Goal: Task Accomplishment & Management: Complete application form

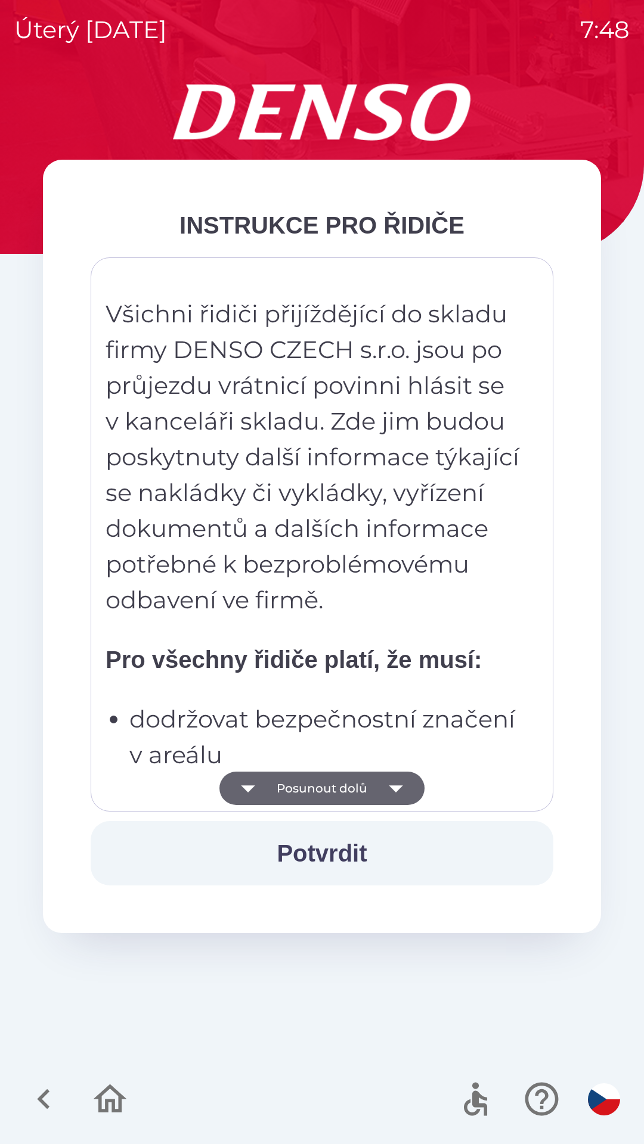
click at [402, 787] on icon "button" at bounding box center [395, 788] width 33 height 33
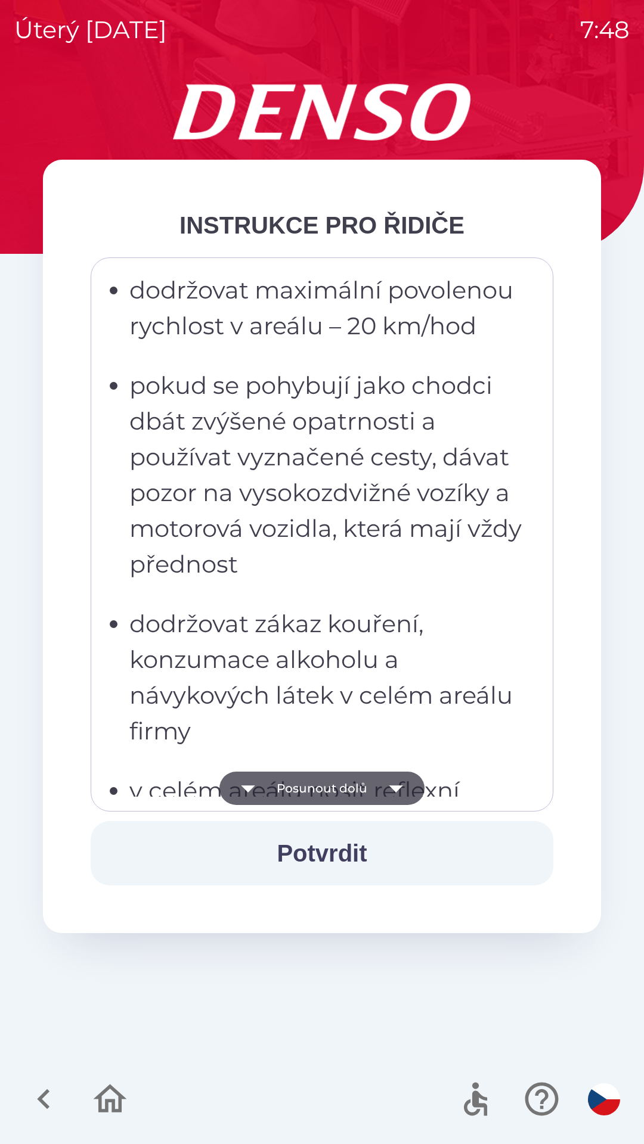
click at [396, 790] on icon "button" at bounding box center [396, 789] width 14 height 7
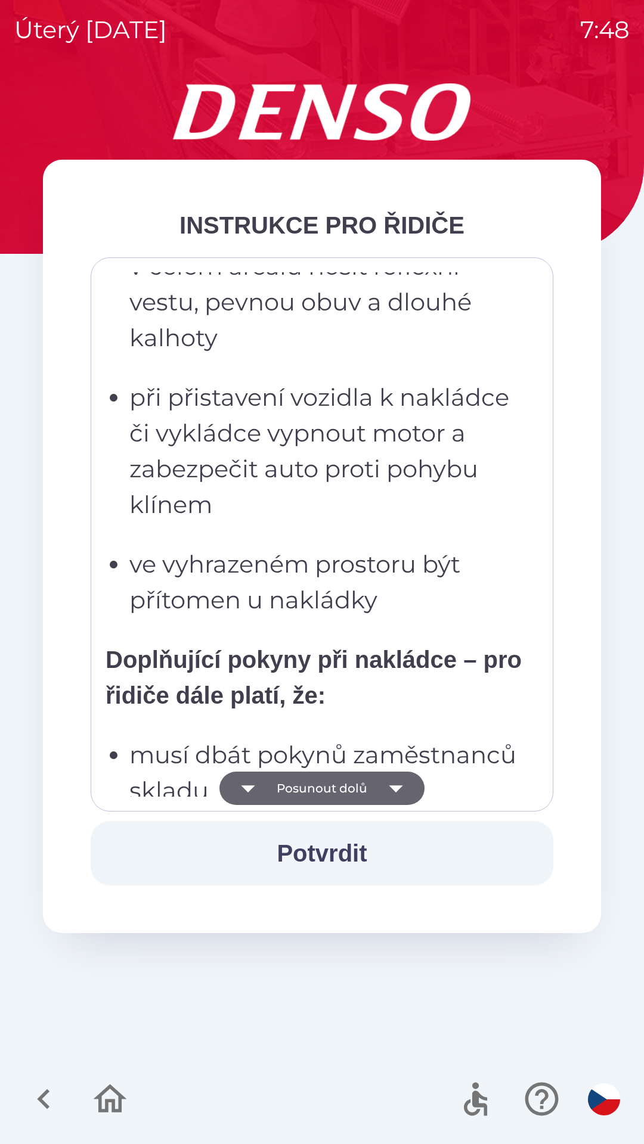
click at [399, 790] on icon "button" at bounding box center [395, 788] width 33 height 33
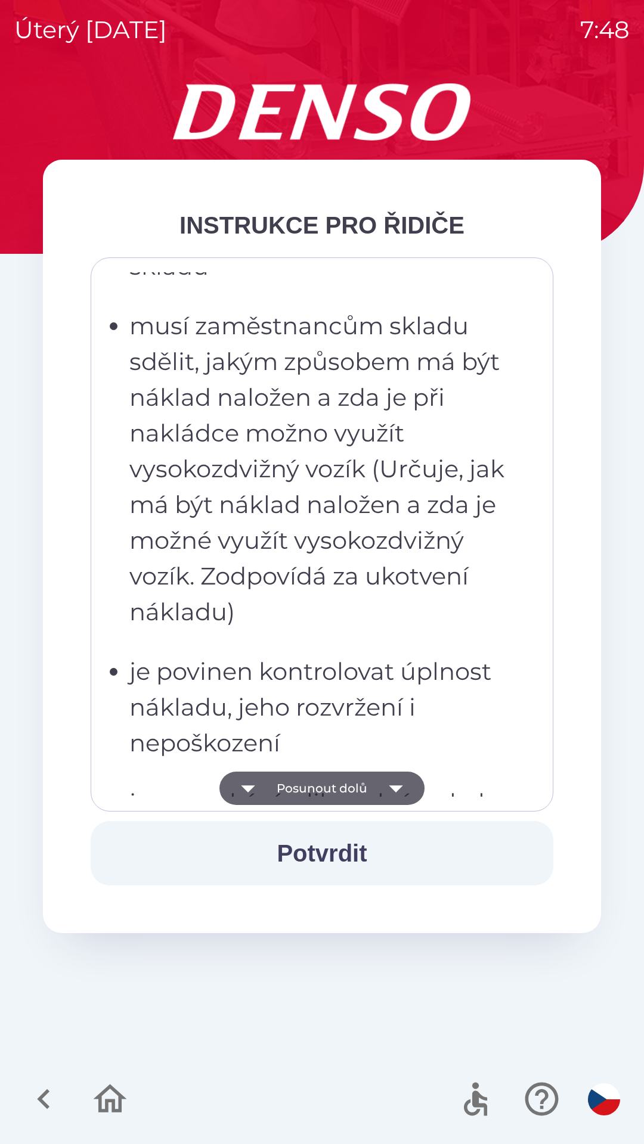
click at [399, 790] on icon "button" at bounding box center [395, 788] width 33 height 33
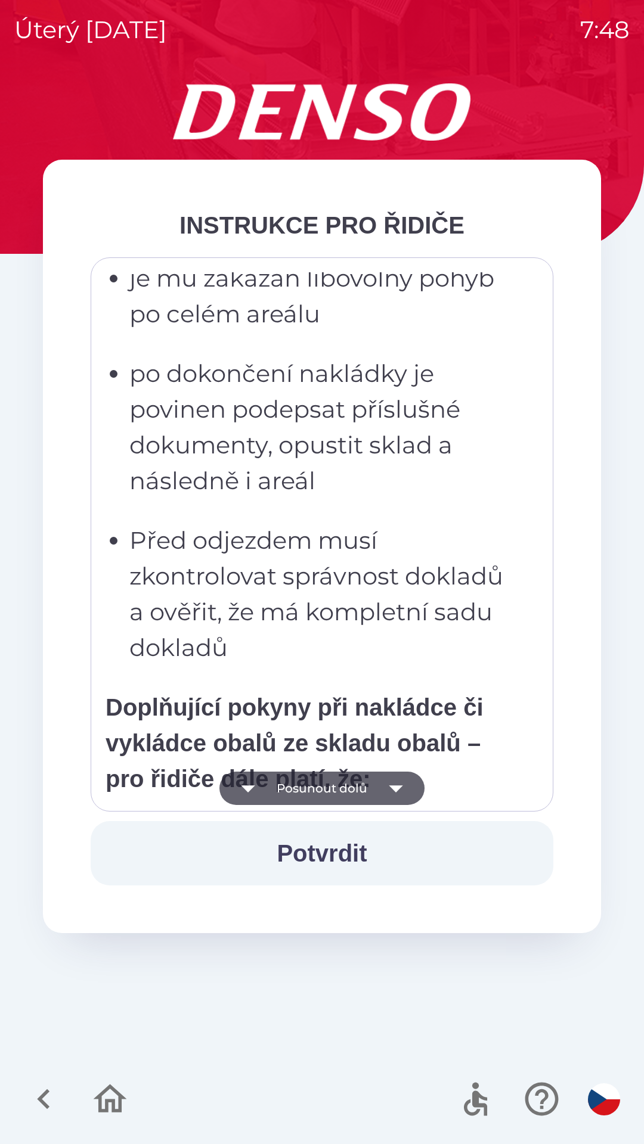
click at [398, 787] on icon "button" at bounding box center [396, 789] width 14 height 7
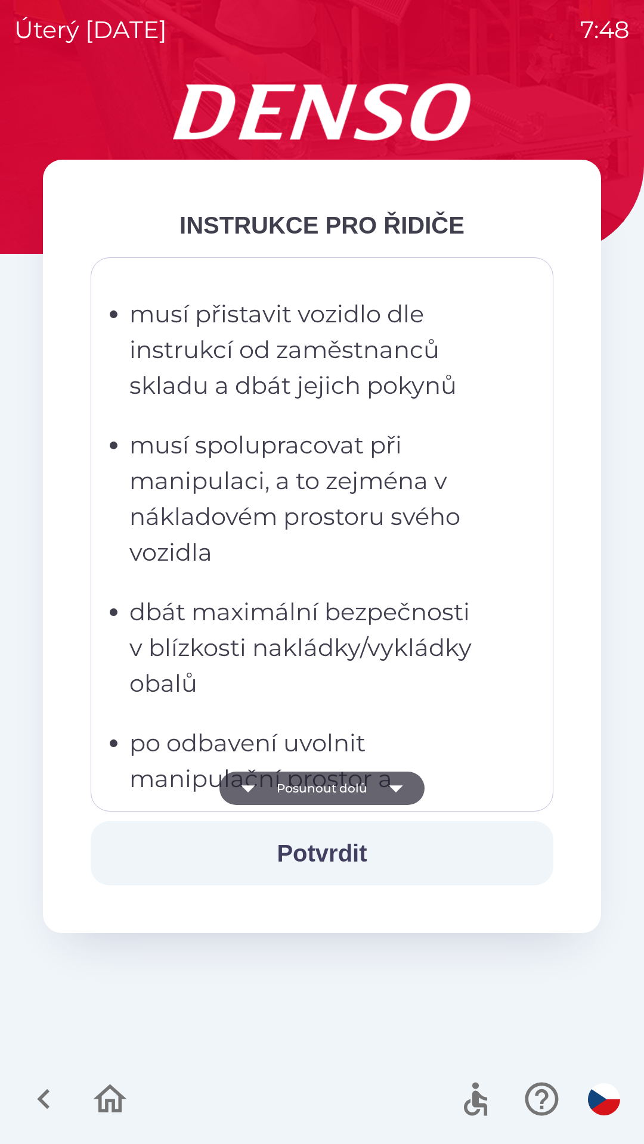
click at [395, 789] on icon "button" at bounding box center [396, 789] width 14 height 7
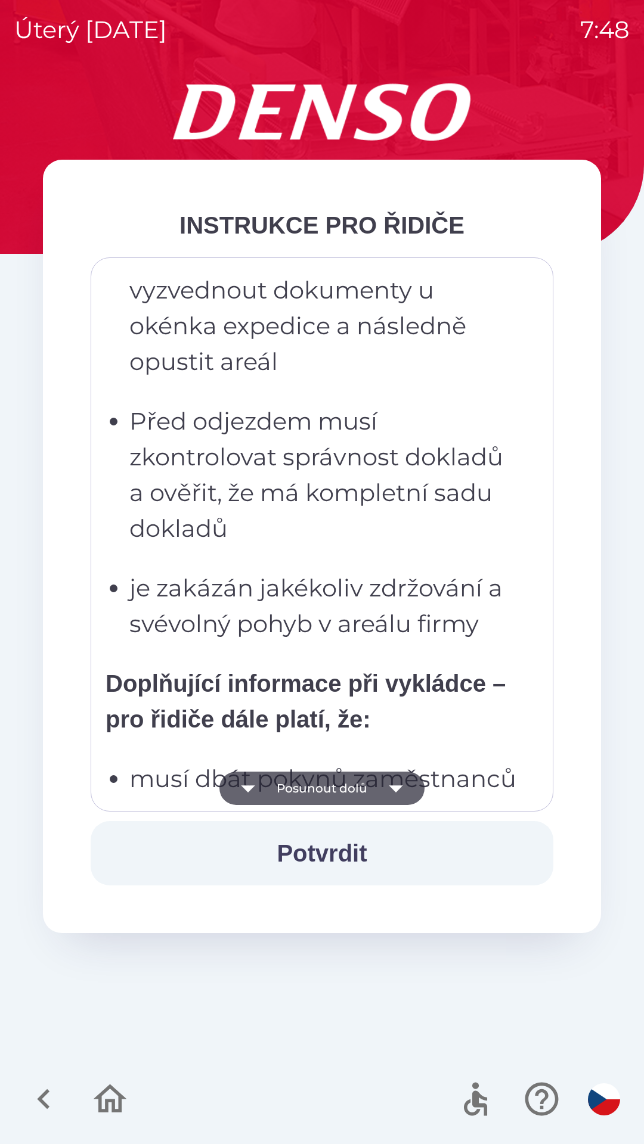
click at [392, 788] on icon "button" at bounding box center [396, 789] width 14 height 7
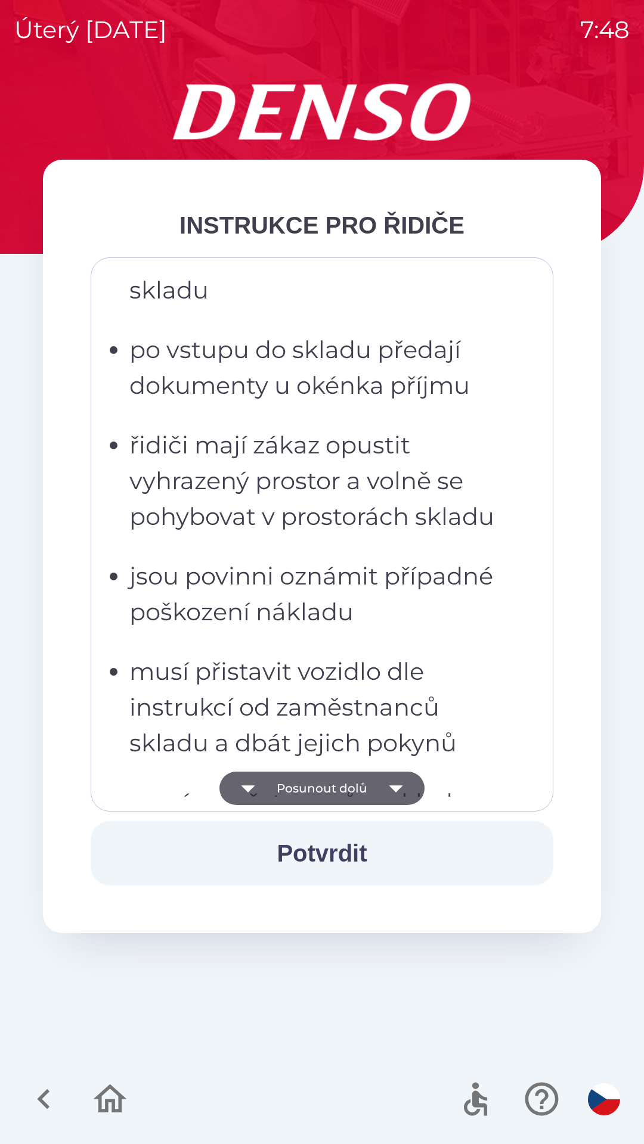
click at [400, 791] on icon "button" at bounding box center [395, 788] width 33 height 33
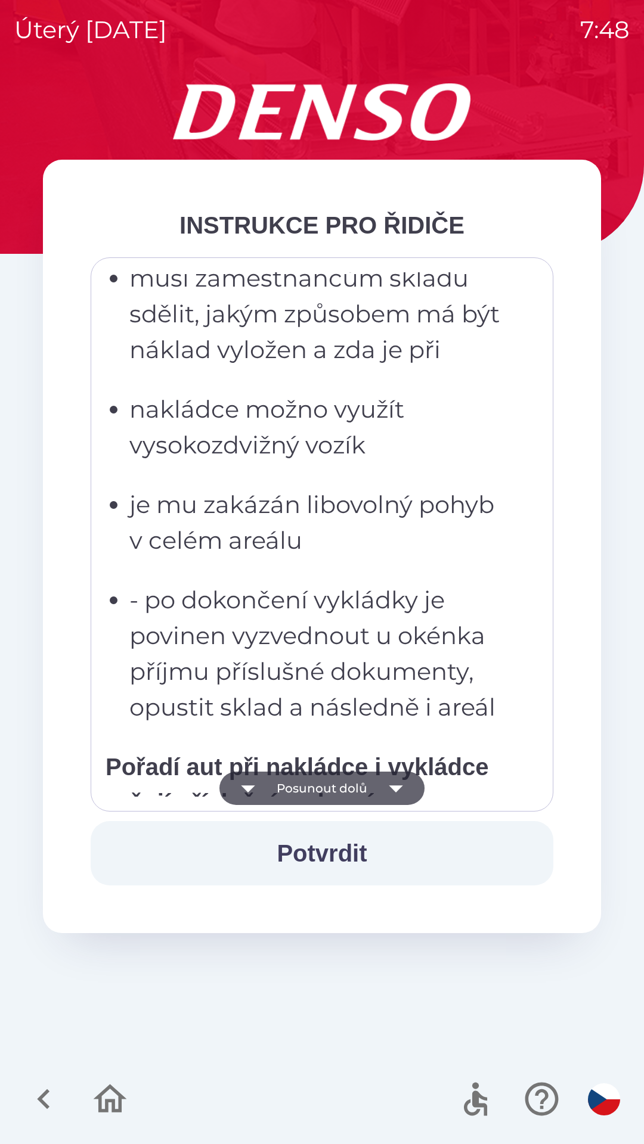
click at [398, 793] on icon "button" at bounding box center [395, 788] width 33 height 33
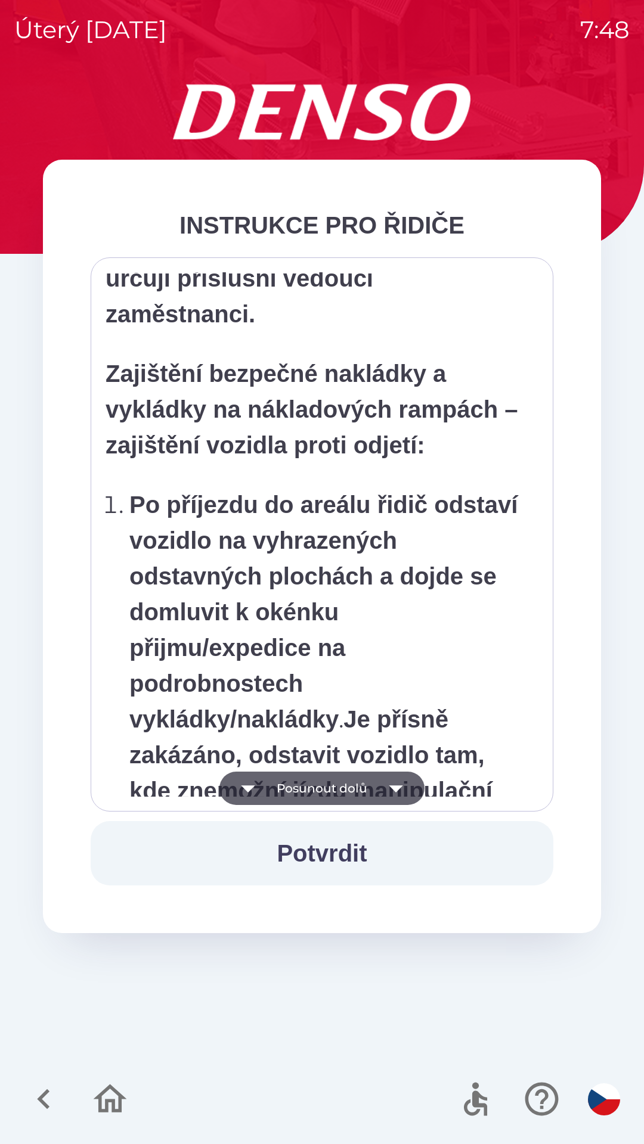
click at [401, 795] on icon "button" at bounding box center [395, 788] width 33 height 33
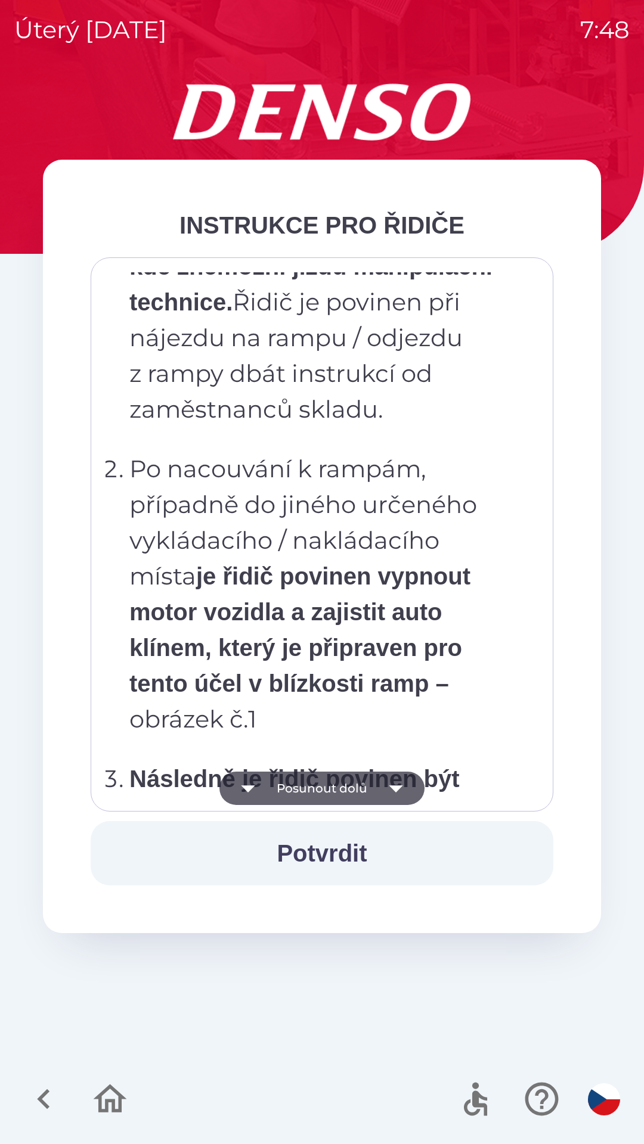
click at [393, 783] on icon "button" at bounding box center [395, 788] width 33 height 33
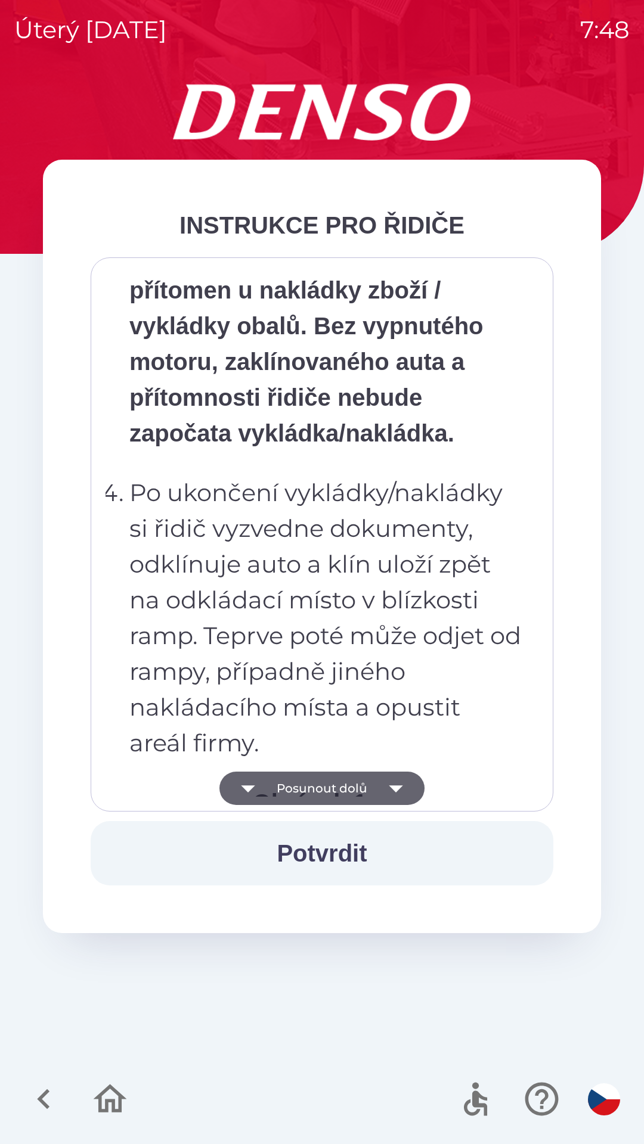
click at [397, 785] on icon "button" at bounding box center [395, 788] width 33 height 33
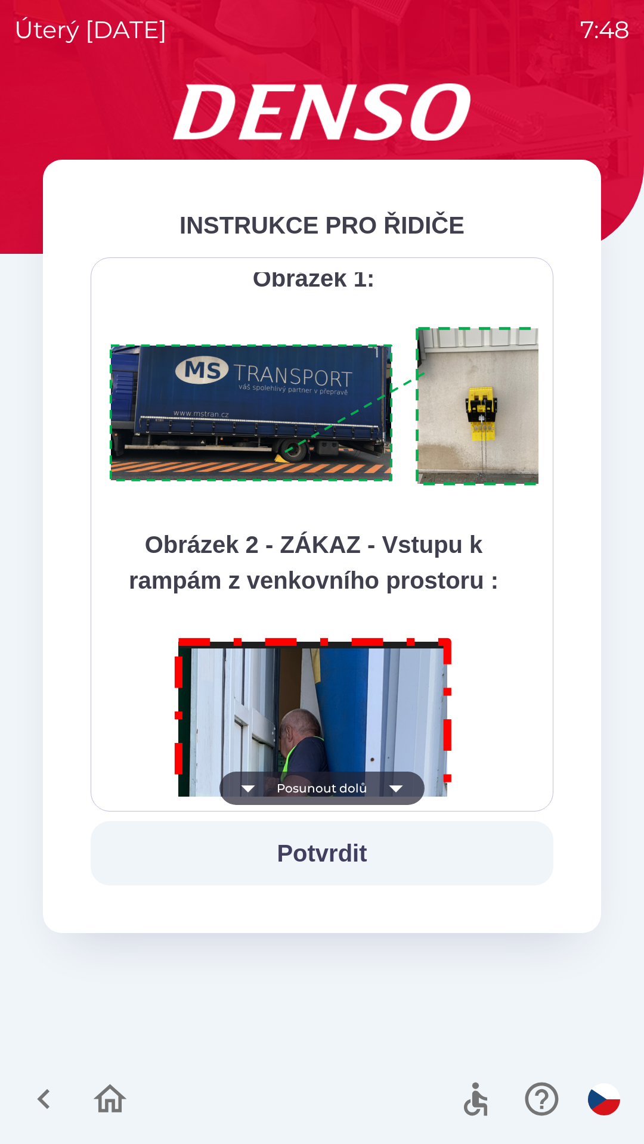
click at [397, 784] on icon "button" at bounding box center [395, 788] width 33 height 33
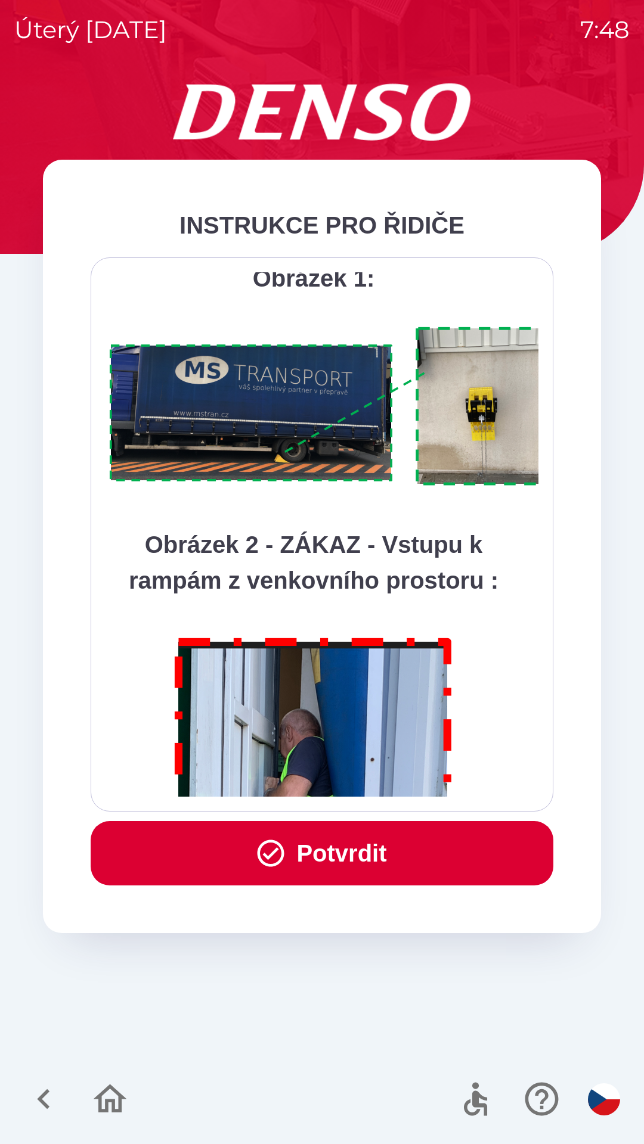
scroll to position [6698, 0]
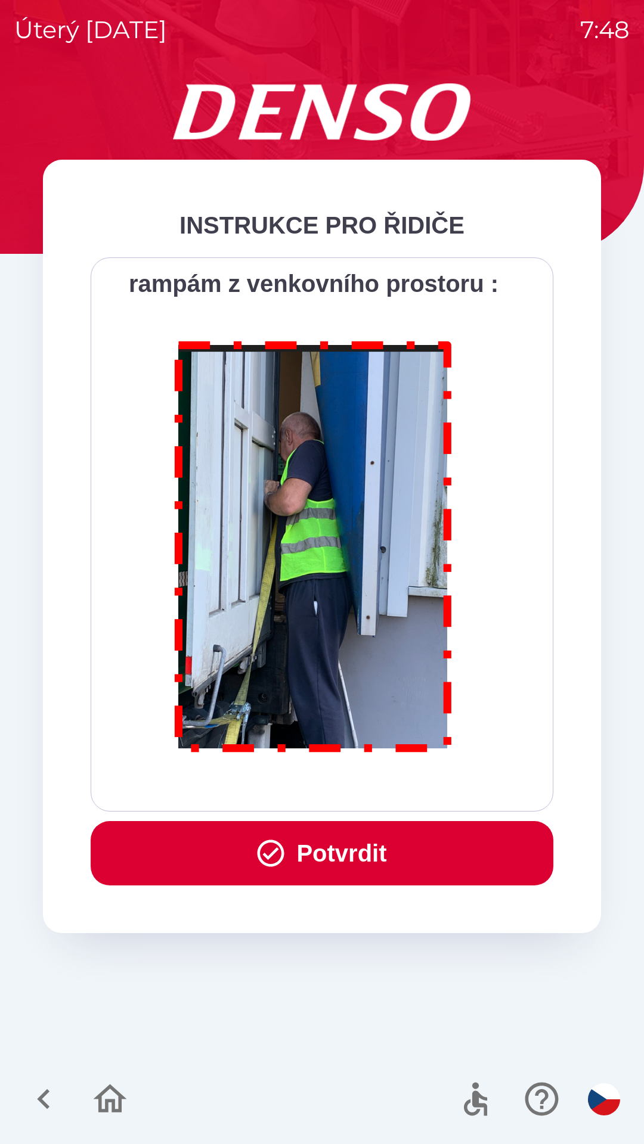
click at [365, 853] on button "Potvrdit" at bounding box center [322, 853] width 463 height 64
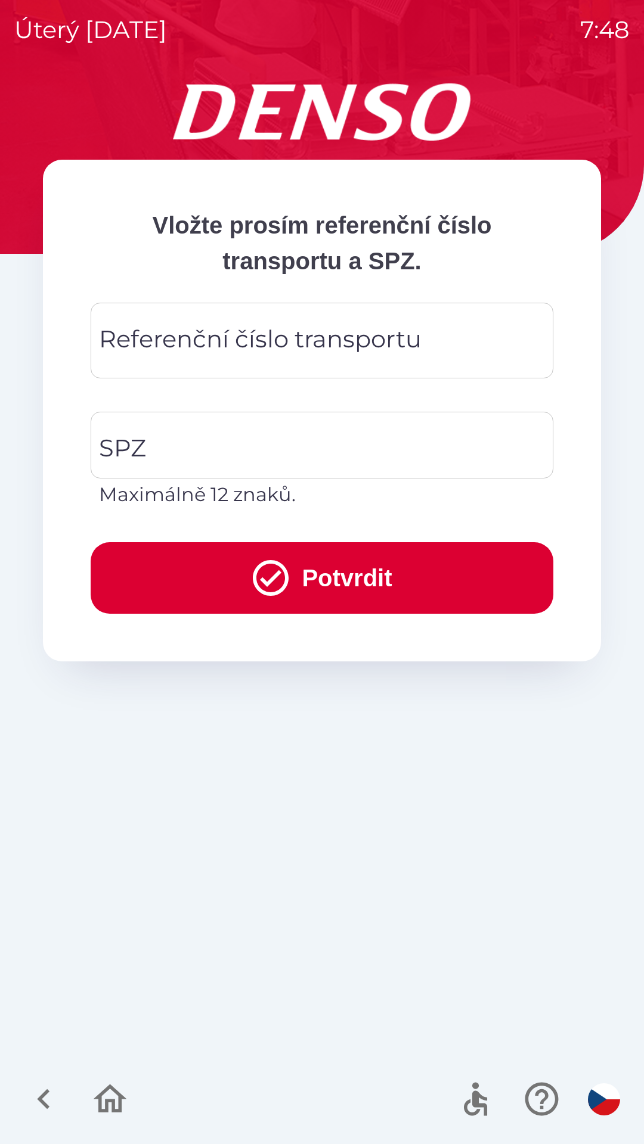
click at [119, 361] on input "Referenční číslo transportu" at bounding box center [322, 340] width 434 height 47
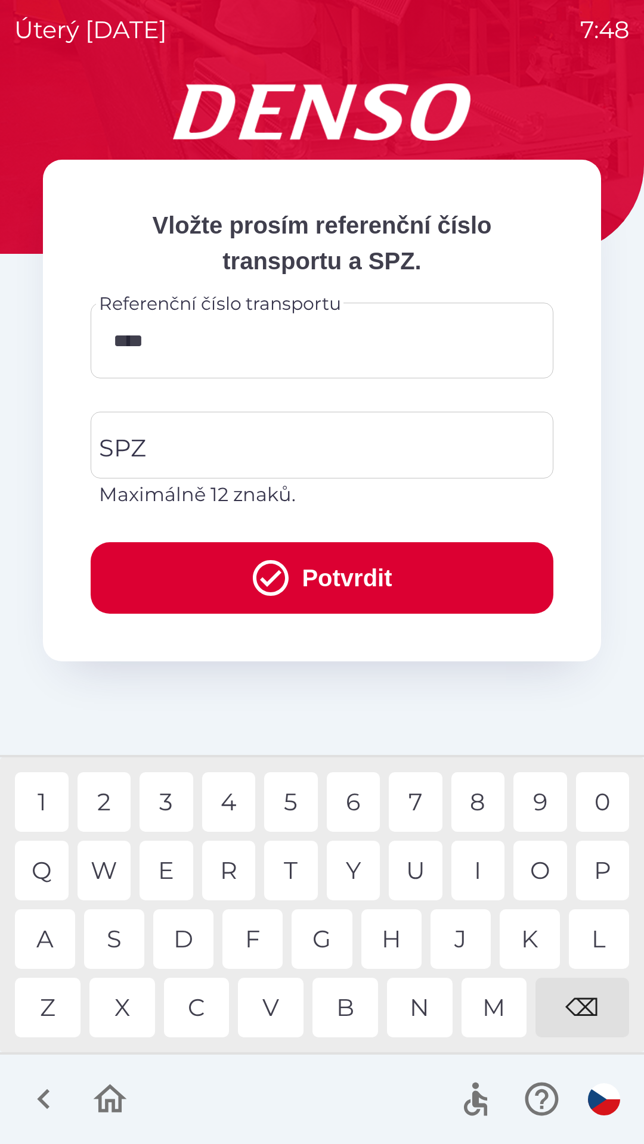
click at [418, 867] on div "U" at bounding box center [416, 871] width 54 height 60
click at [416, 811] on div "7" at bounding box center [416, 802] width 54 height 60
click at [483, 799] on div "8" at bounding box center [478, 802] width 54 height 60
type input "**********"
click at [294, 793] on div "5" at bounding box center [291, 802] width 54 height 60
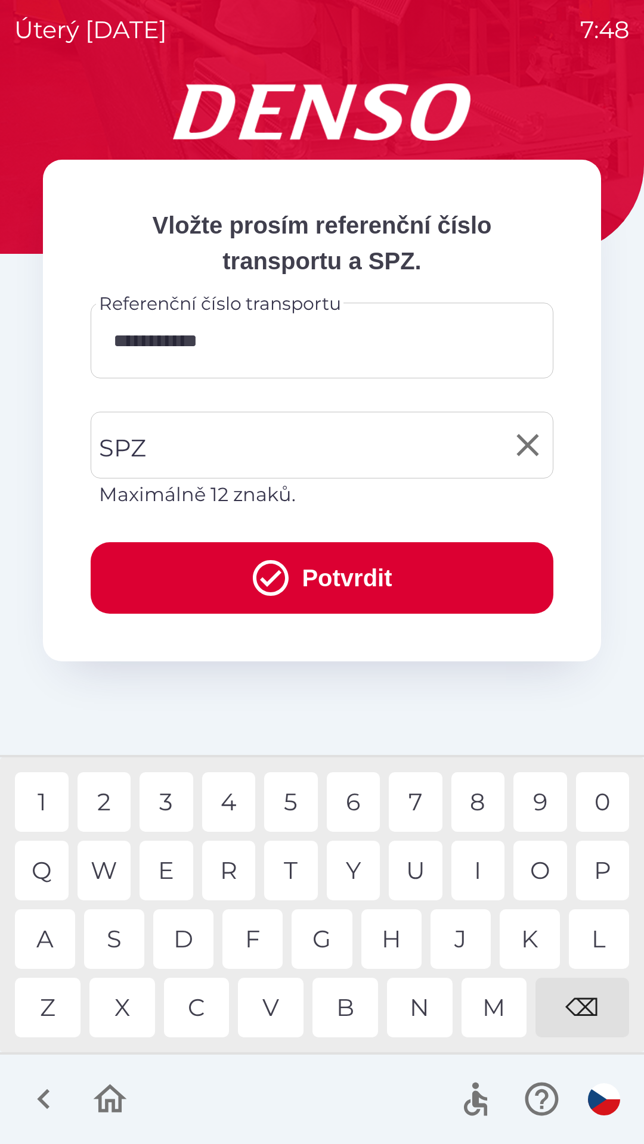
click at [126, 448] on div "SPZ SPZ Maximálně 12 znaků." at bounding box center [322, 460] width 463 height 97
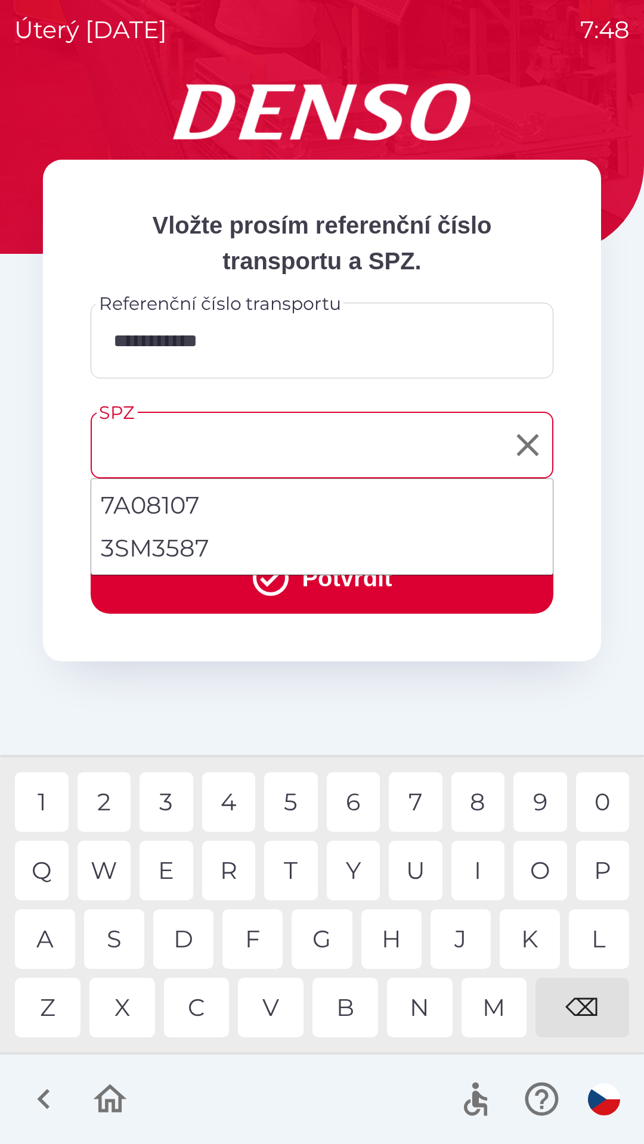
click at [150, 548] on li "3SM3587" at bounding box center [321, 548] width 461 height 43
type input "*******"
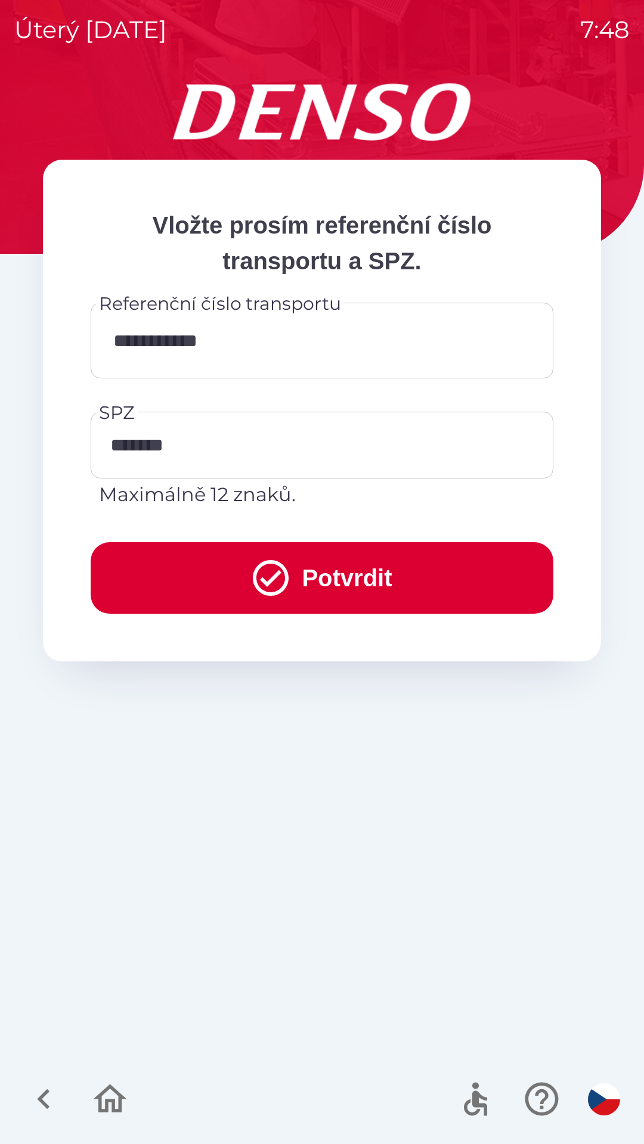
click at [316, 572] on button "Potvrdit" at bounding box center [322, 578] width 463 height 72
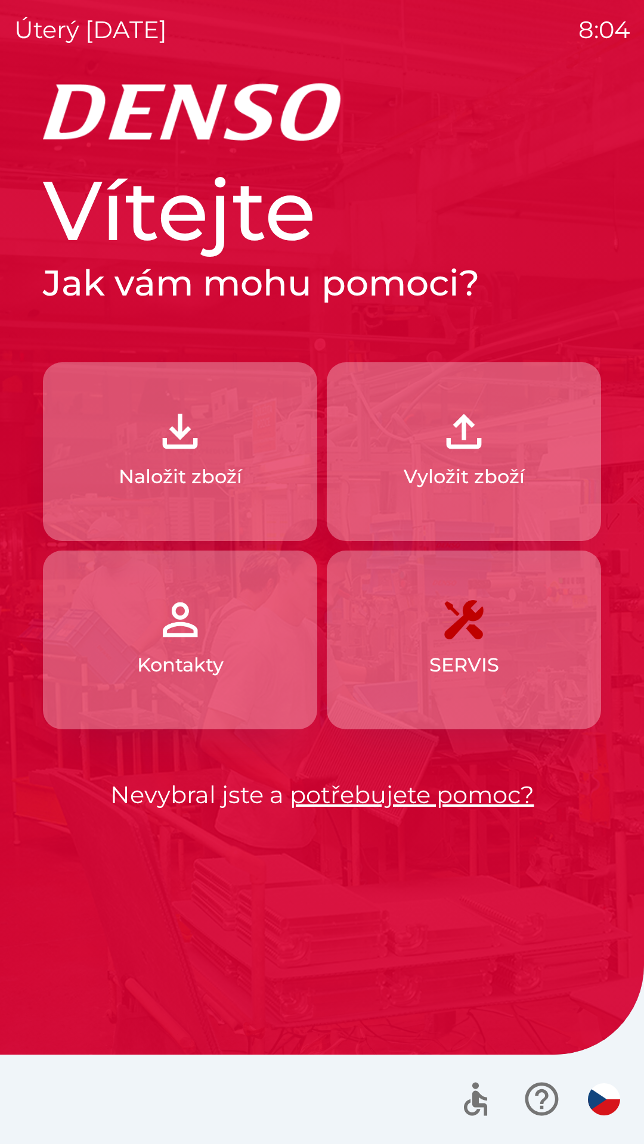
click at [450, 473] on p "Vyložit zboží" at bounding box center [464, 477] width 121 height 29
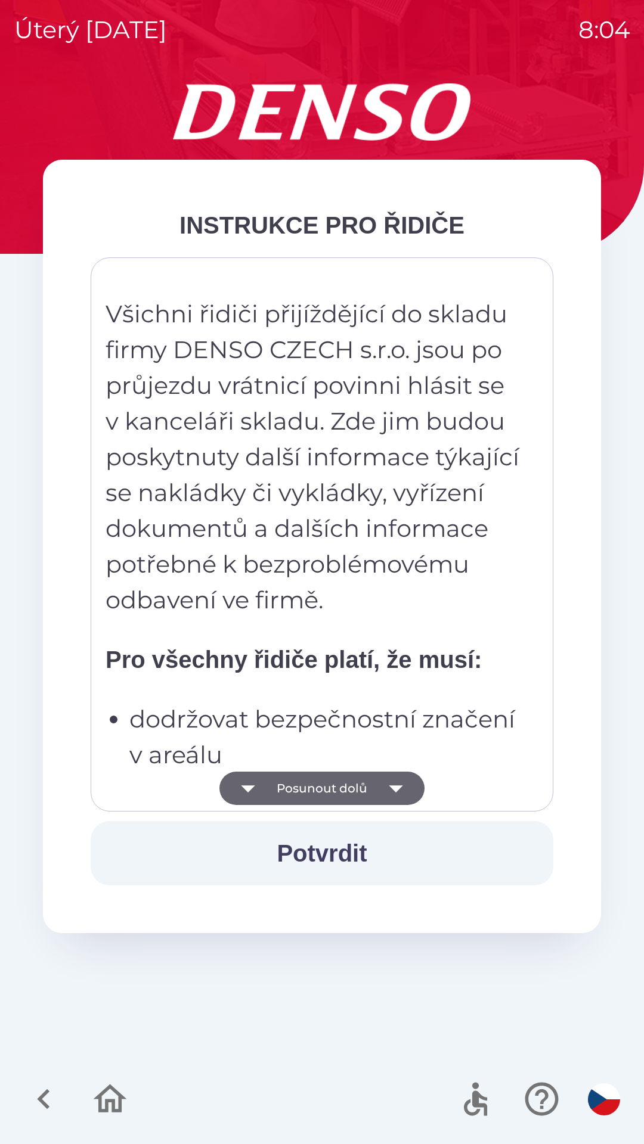
click at [342, 845] on button "Potvrdit" at bounding box center [322, 853] width 463 height 64
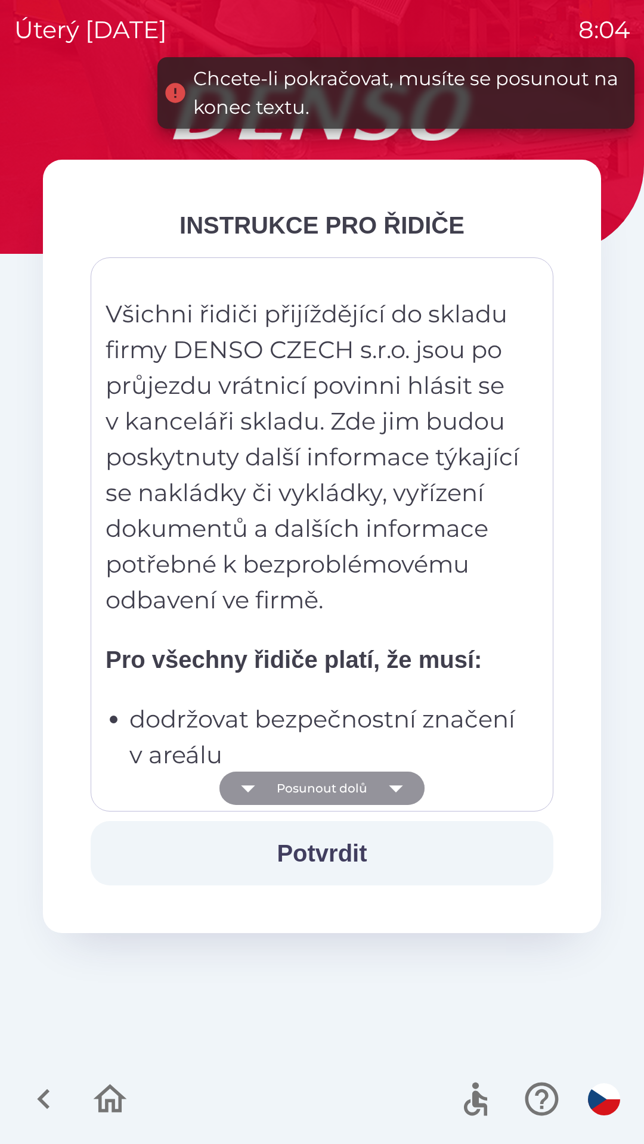
click at [367, 785] on button "Posunout dolů" at bounding box center [321, 788] width 205 height 33
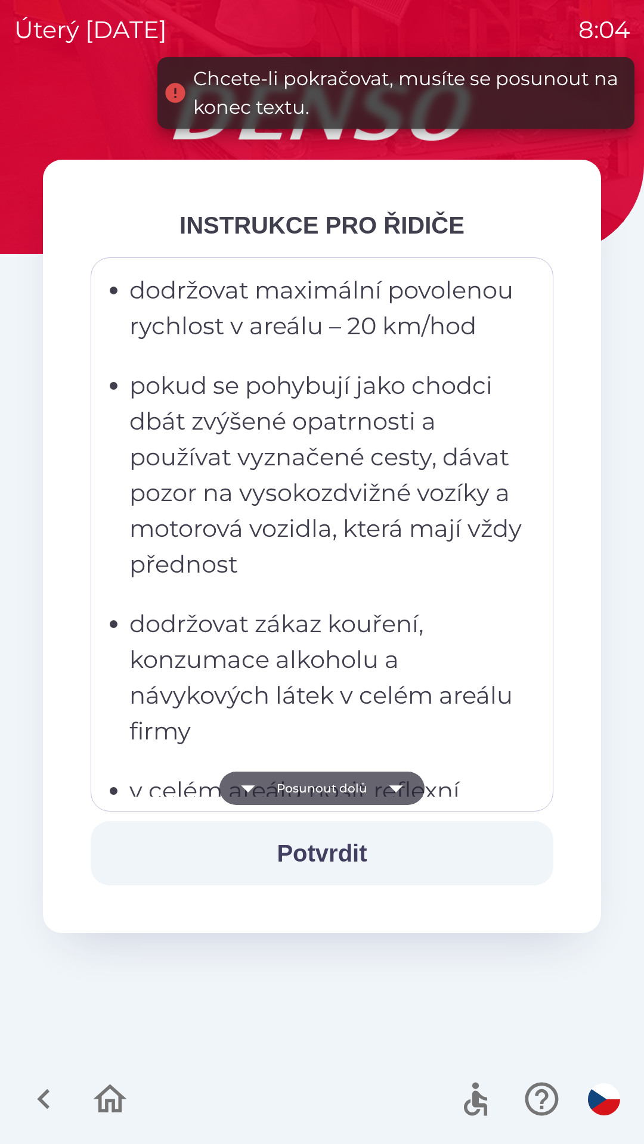
click at [404, 795] on icon "button" at bounding box center [395, 788] width 33 height 33
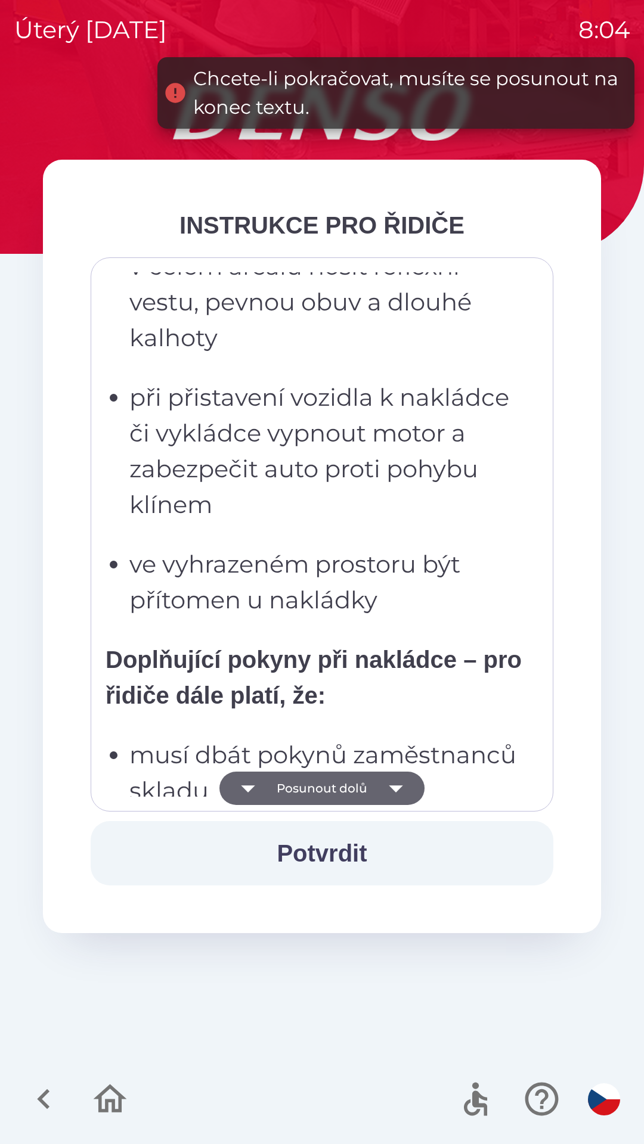
click at [385, 793] on icon "button" at bounding box center [395, 788] width 33 height 33
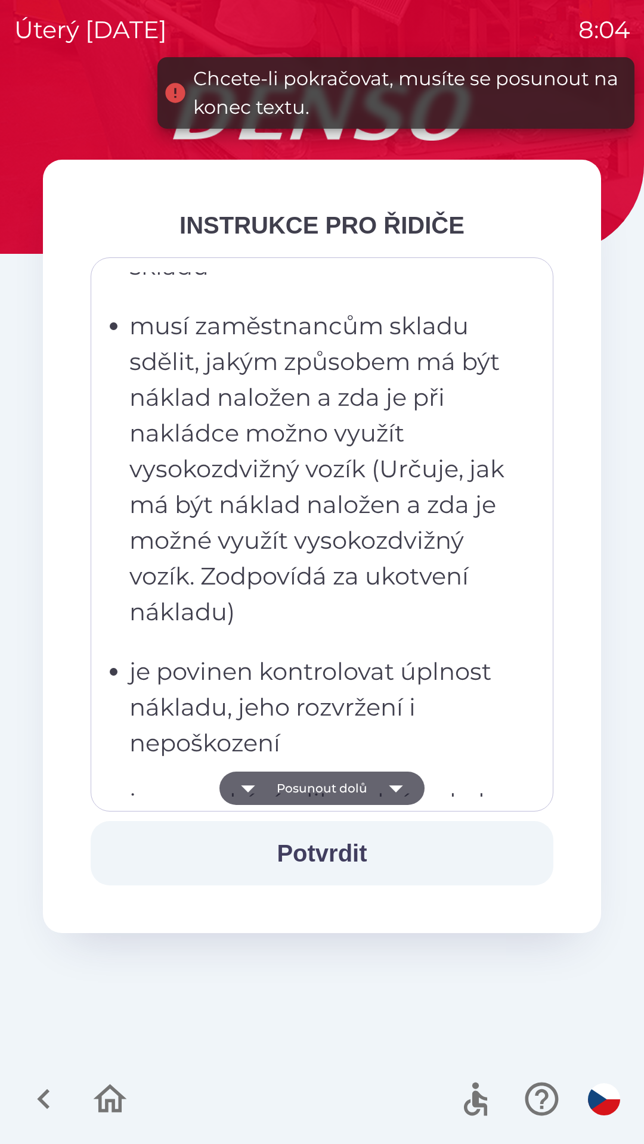
click at [386, 791] on icon "button" at bounding box center [395, 788] width 33 height 33
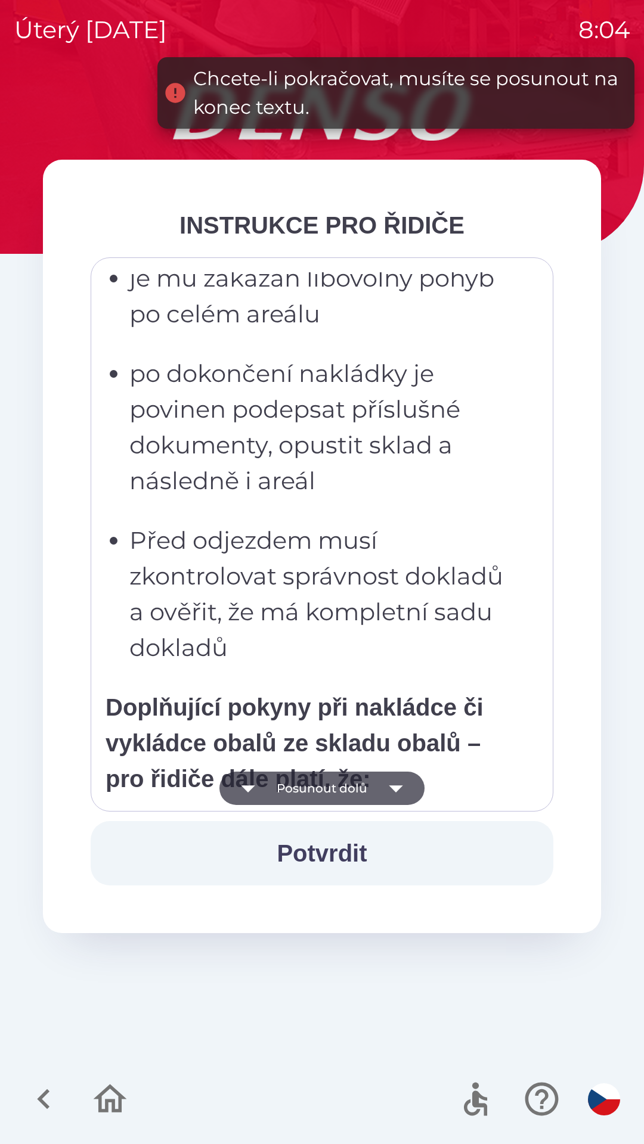
click at [393, 790] on icon "button" at bounding box center [396, 789] width 14 height 7
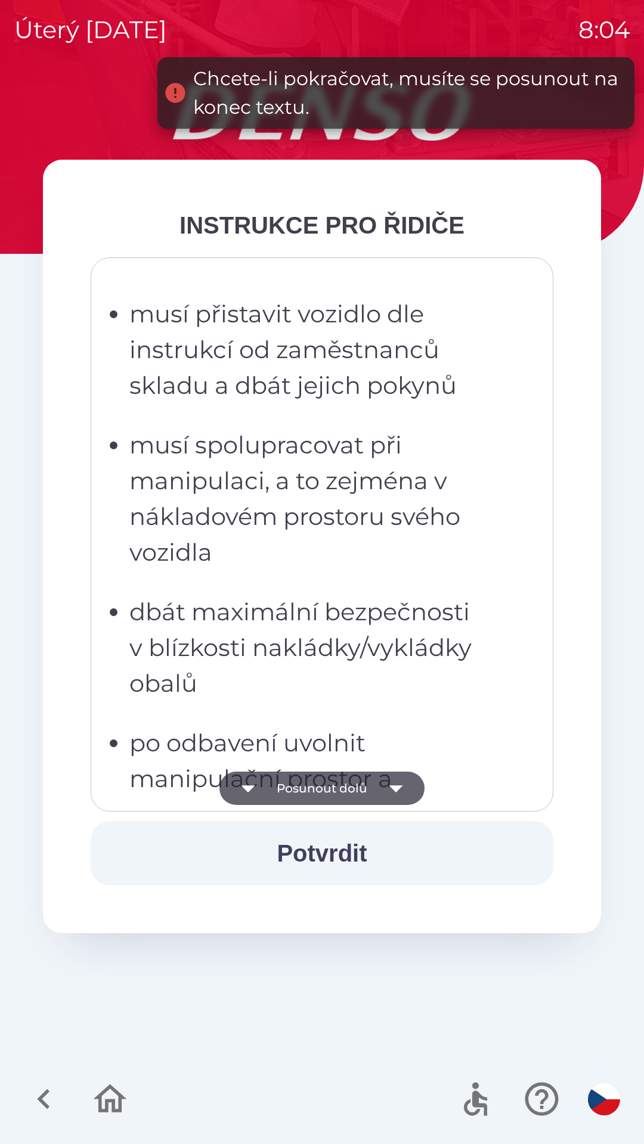
click at [396, 792] on icon "button" at bounding box center [396, 789] width 14 height 7
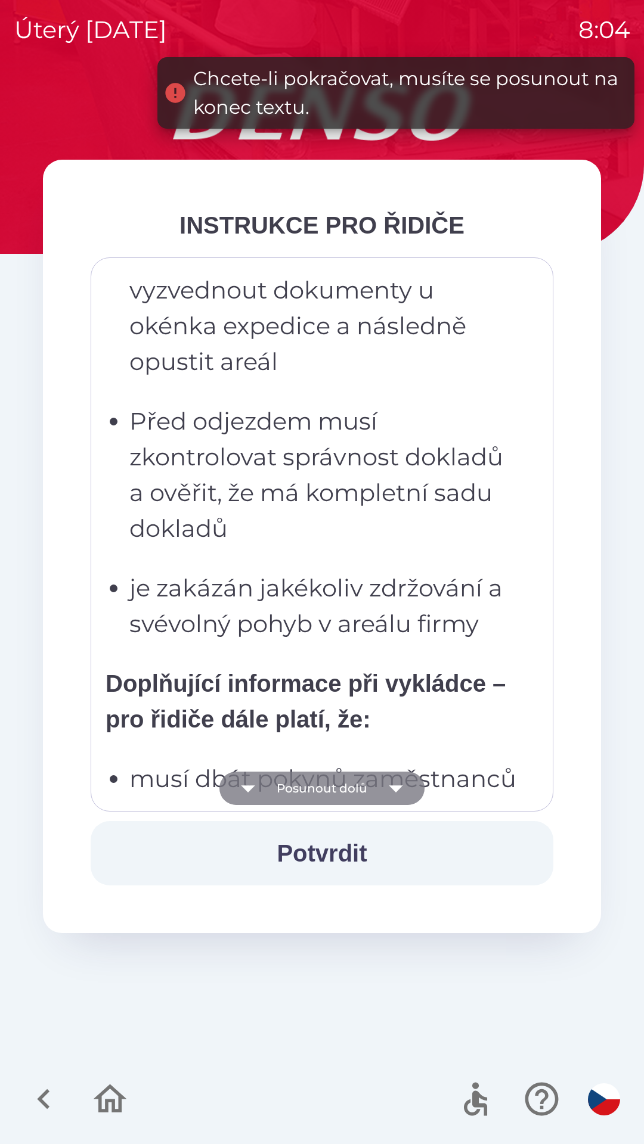
click at [393, 792] on icon "button" at bounding box center [395, 788] width 33 height 33
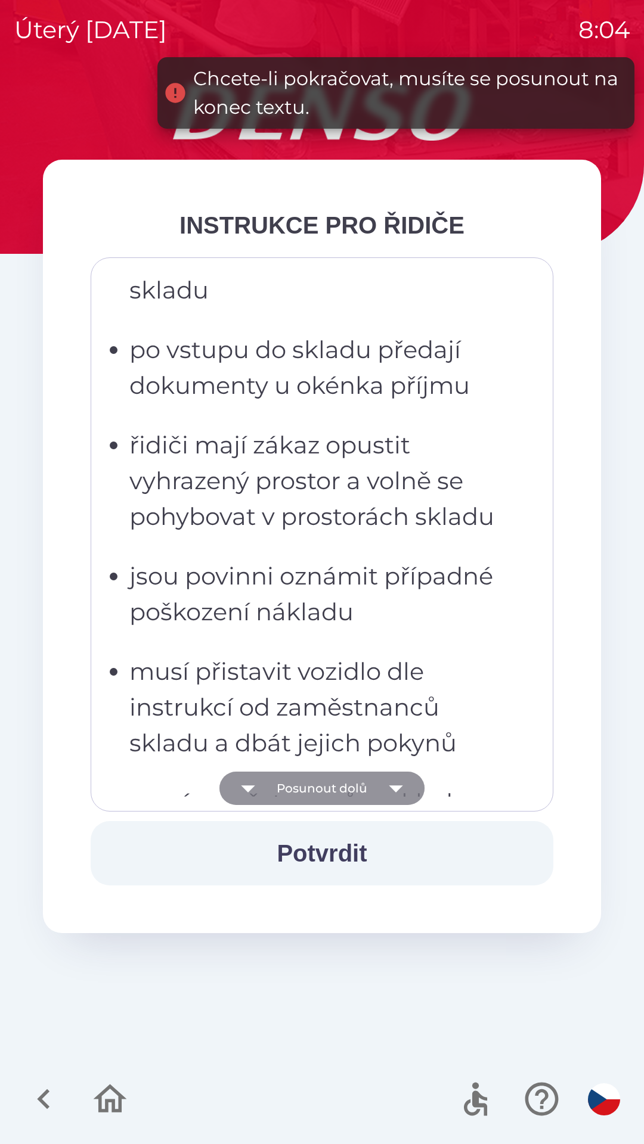
click at [390, 793] on icon "button" at bounding box center [395, 788] width 33 height 33
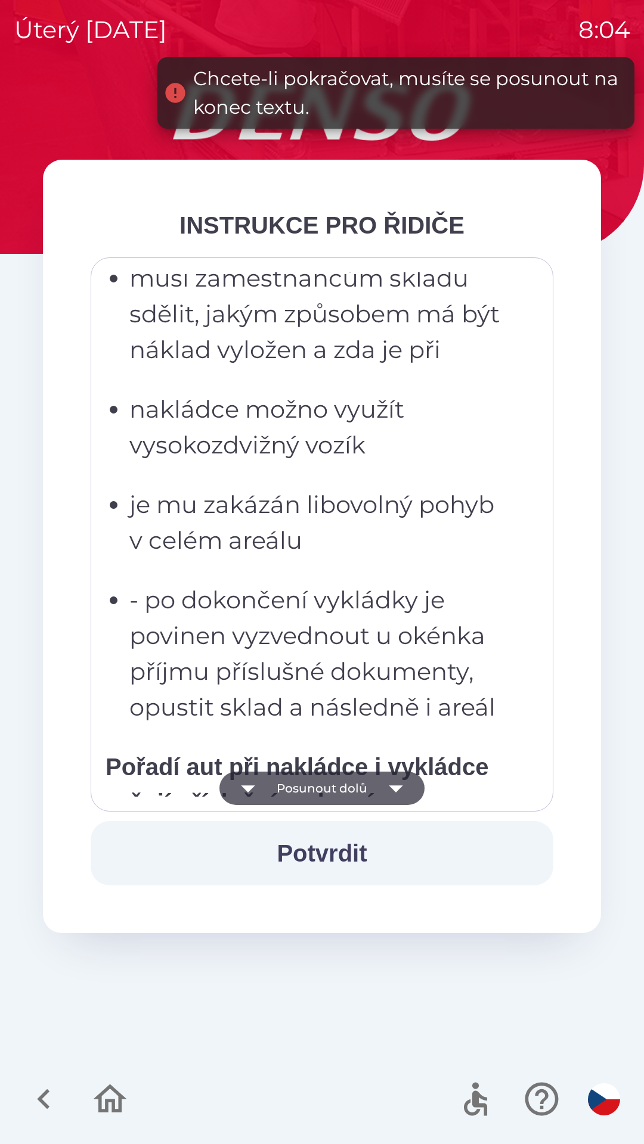
click at [395, 792] on icon "button" at bounding box center [396, 789] width 14 height 7
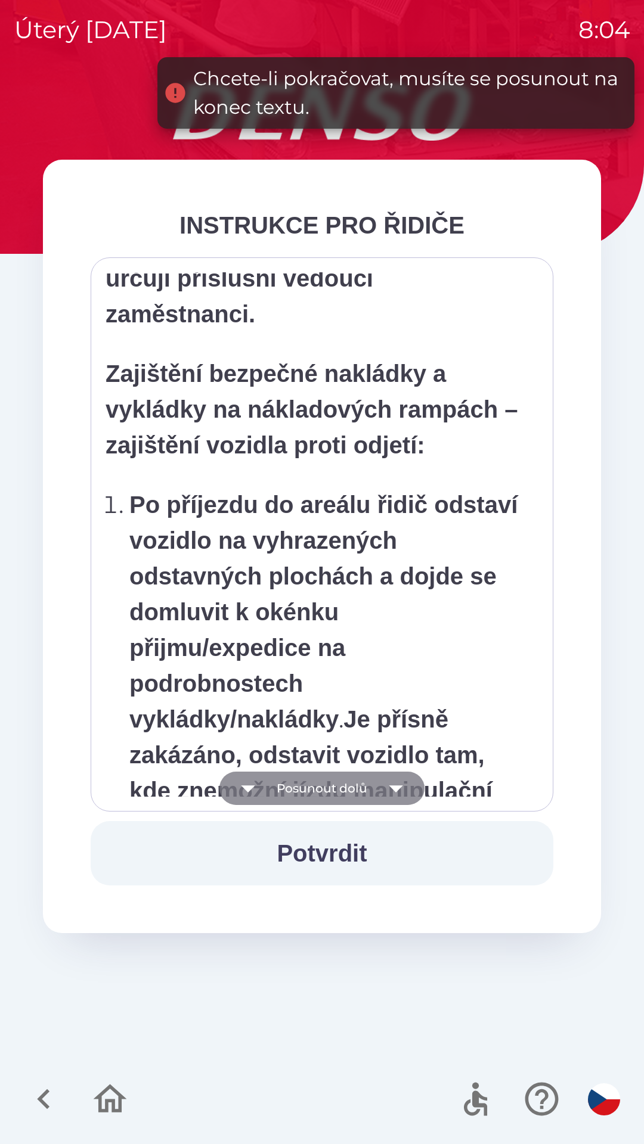
click at [395, 789] on icon "button" at bounding box center [396, 789] width 14 height 7
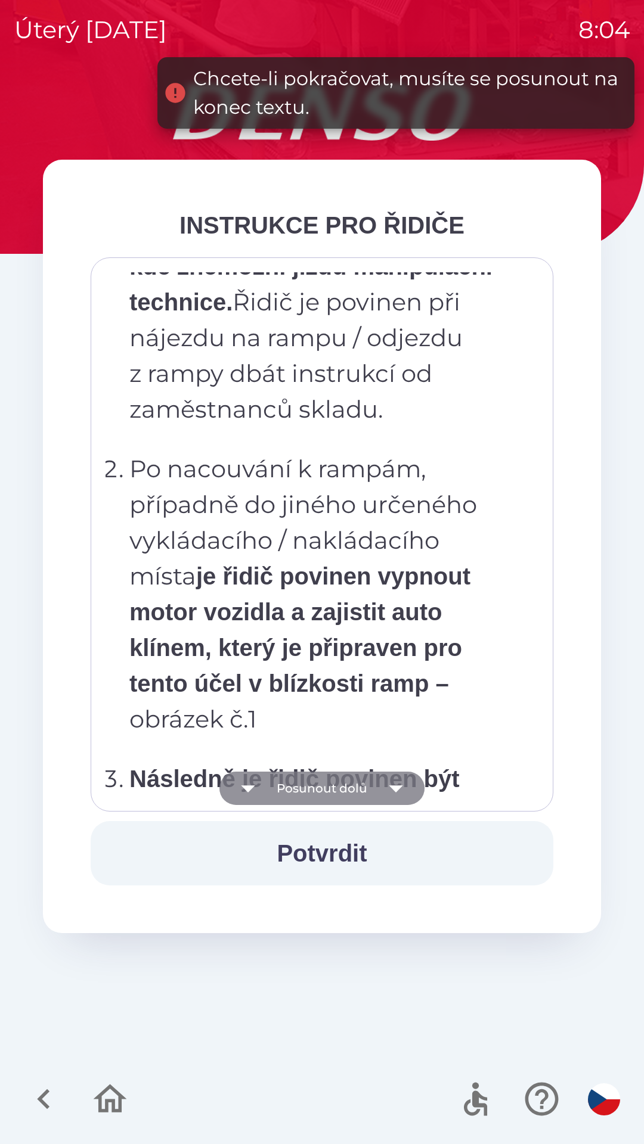
click at [395, 791] on icon "button" at bounding box center [396, 789] width 14 height 7
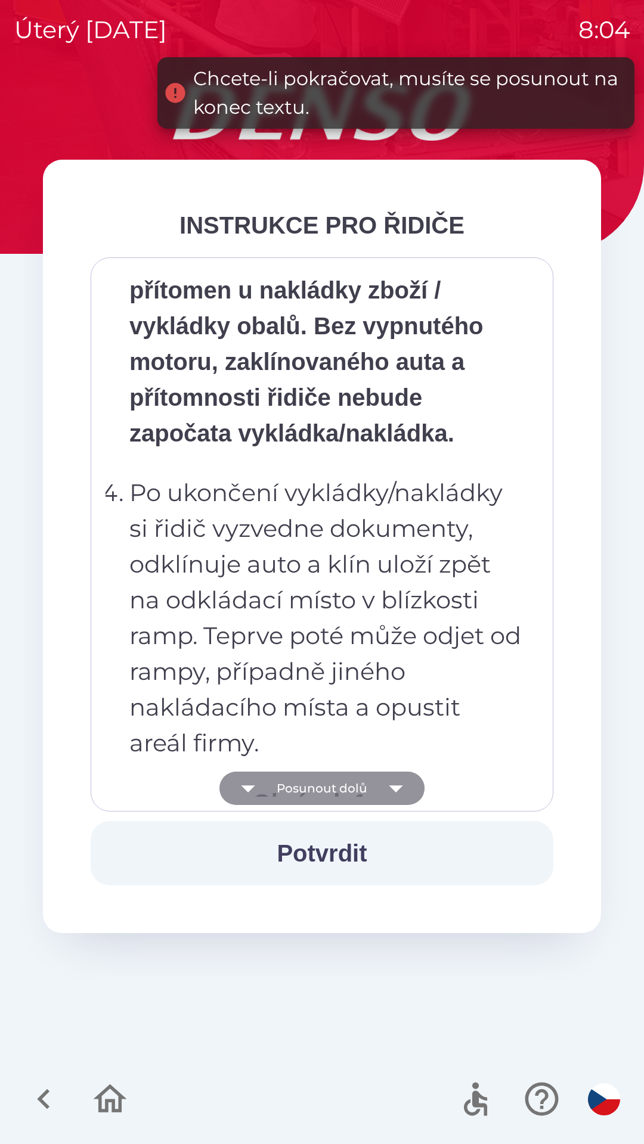
click at [393, 789] on icon "button" at bounding box center [396, 789] width 14 height 7
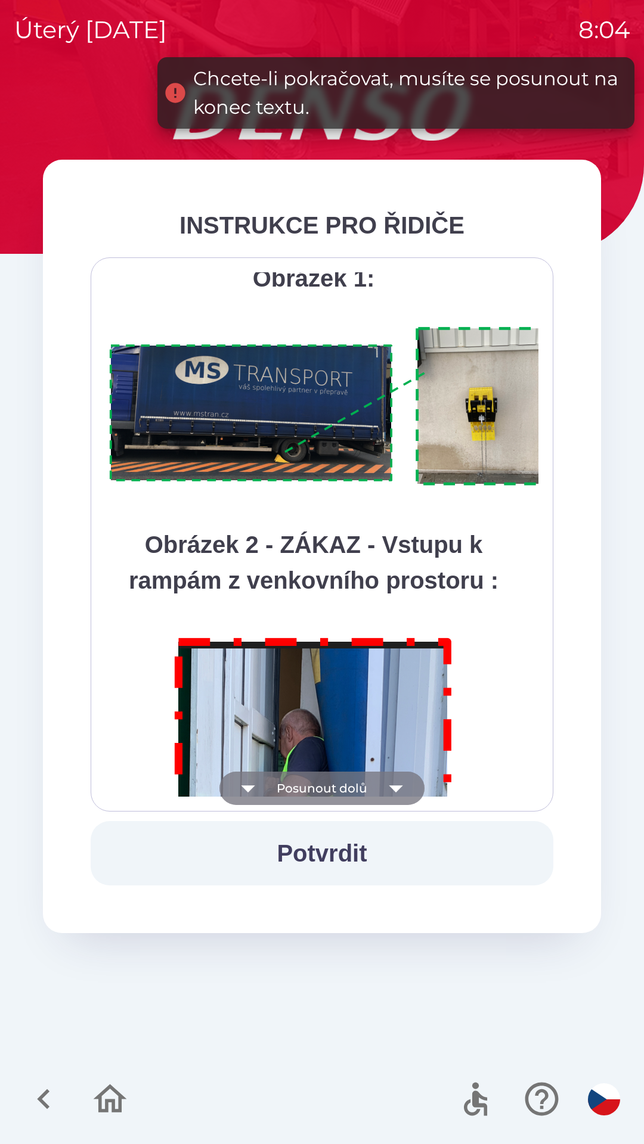
click at [394, 789] on icon "button" at bounding box center [396, 789] width 14 height 7
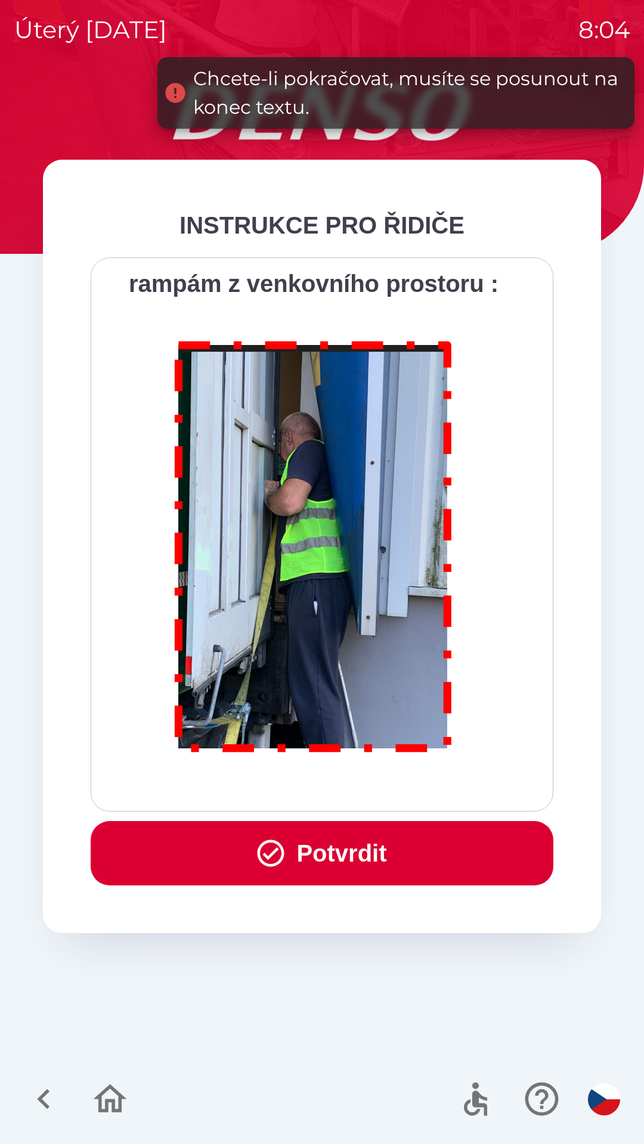
click at [390, 837] on button "Potvrdit" at bounding box center [322, 853] width 463 height 64
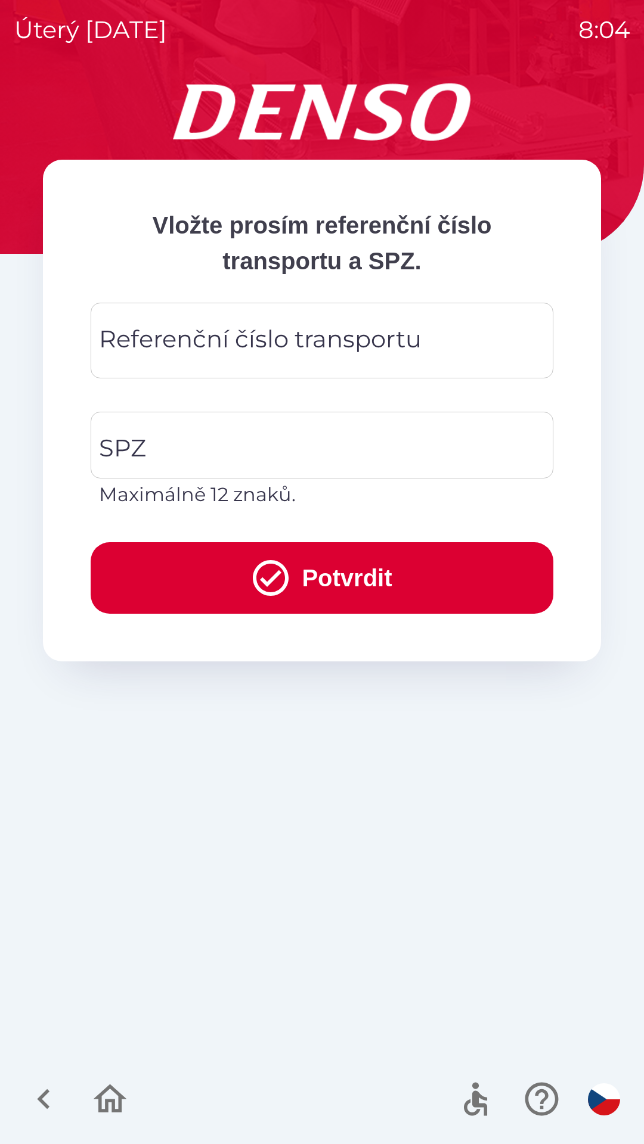
click at [366, 342] on div "Referenční číslo transportu Referenční číslo transportu" at bounding box center [322, 341] width 463 height 76
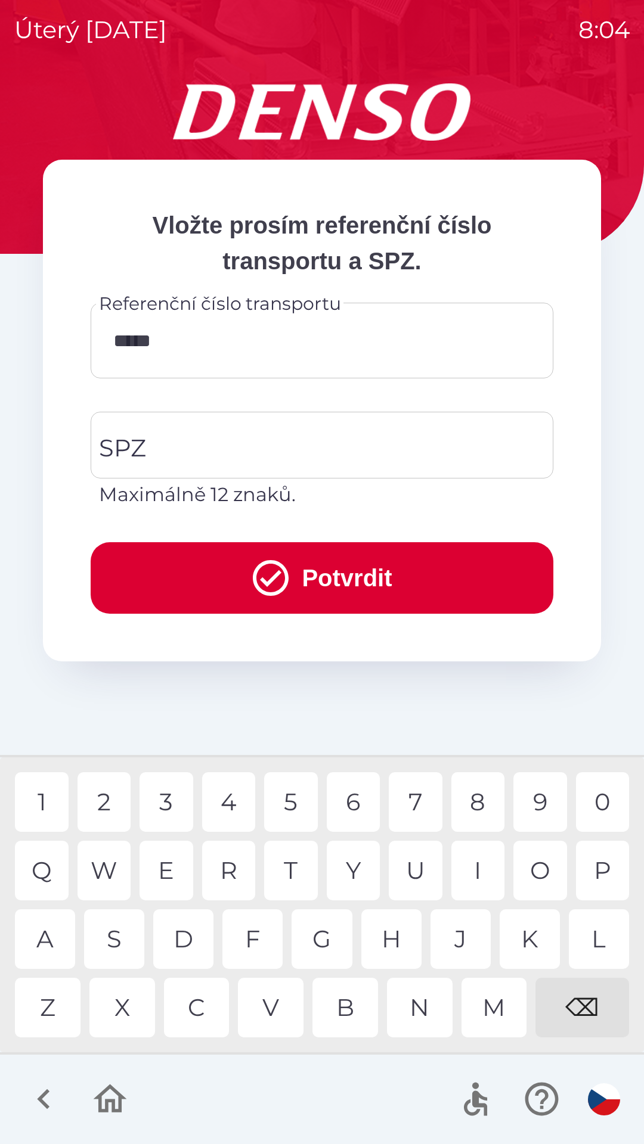
click at [609, 935] on div "L" at bounding box center [599, 940] width 60 height 60
type input "******"
click at [334, 344] on input "******" at bounding box center [322, 340] width 434 height 47
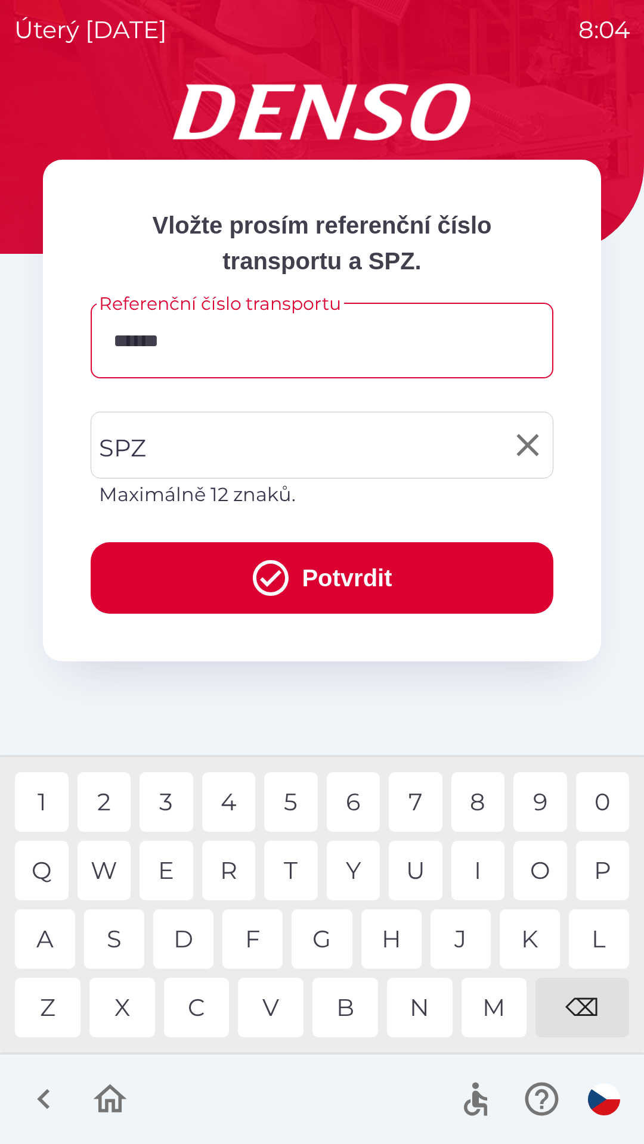
click at [296, 444] on input "SPZ" at bounding box center [313, 445] width 434 height 56
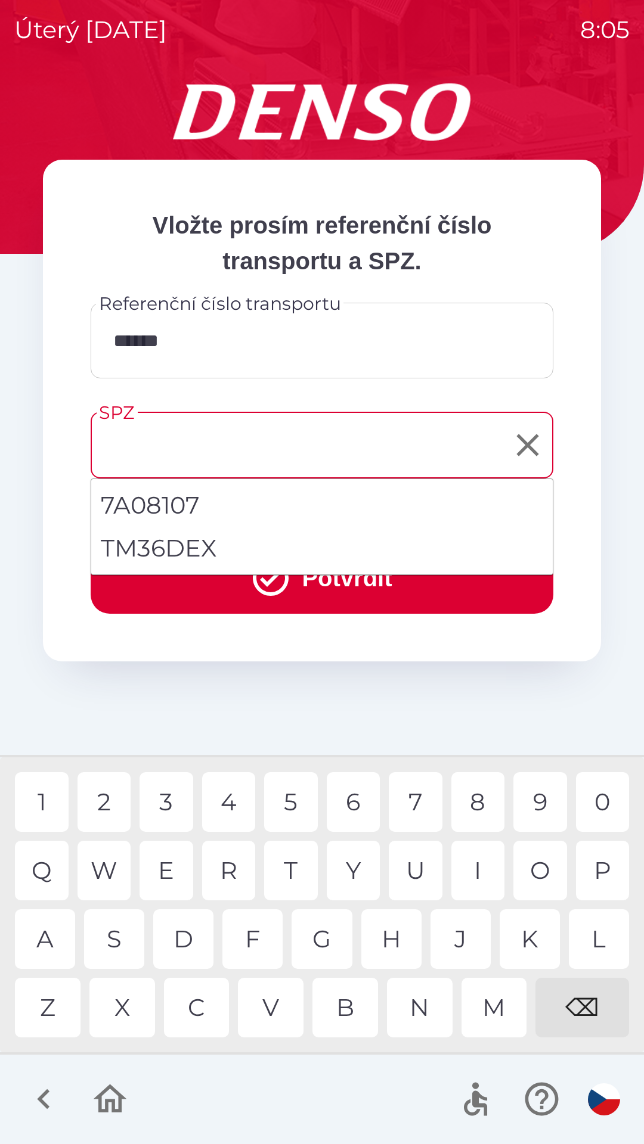
click at [201, 541] on li "TM36DEX" at bounding box center [321, 548] width 461 height 43
type input "*******"
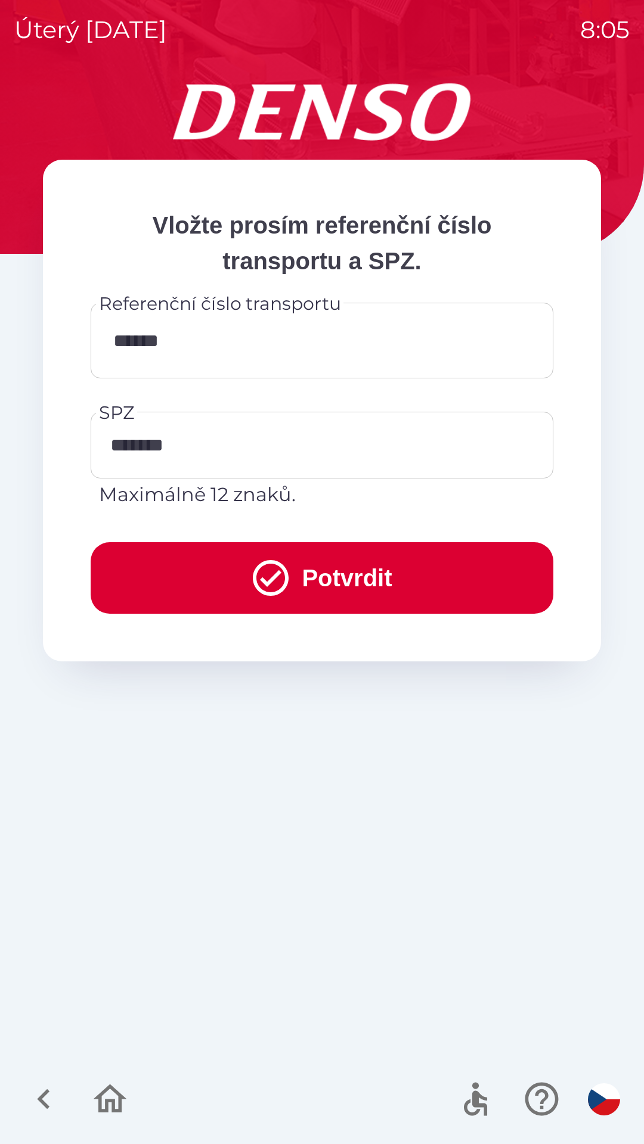
click at [346, 574] on button "Potvrdit" at bounding box center [322, 578] width 463 height 72
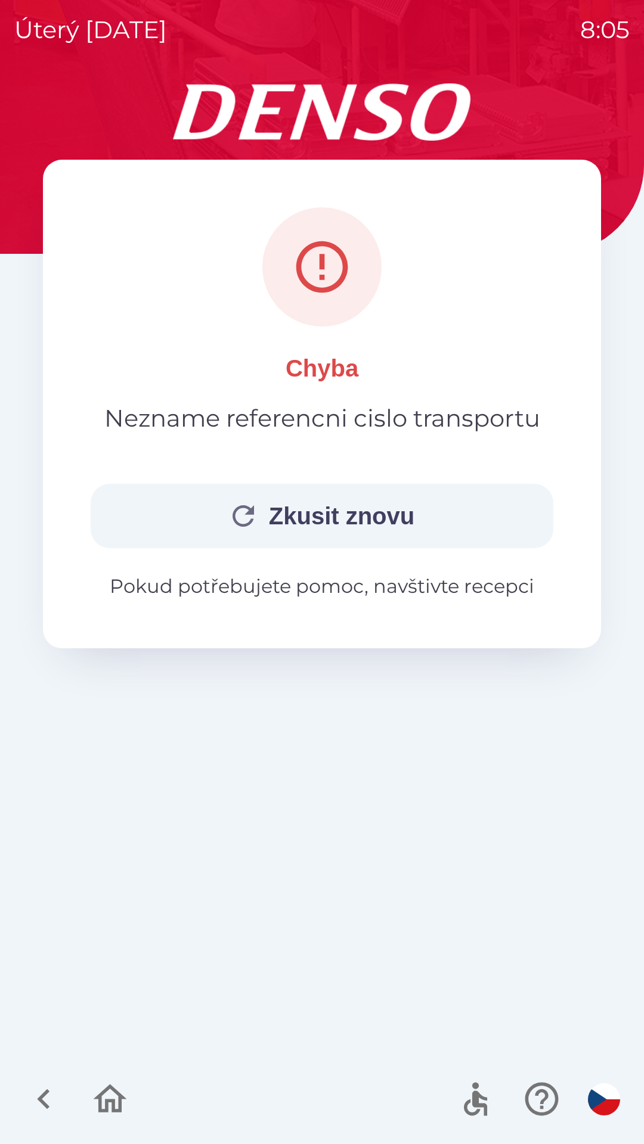
click at [404, 527] on button "Zkusit znovu" at bounding box center [322, 516] width 463 height 64
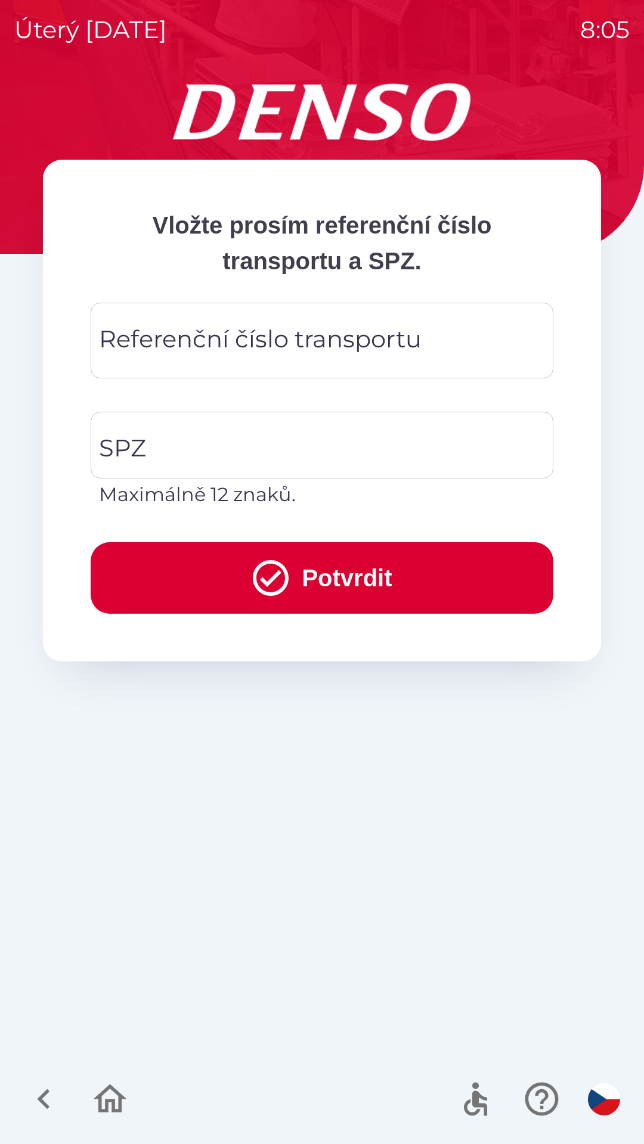
click at [353, 338] on div "Referenční číslo transportu Referenční číslo transportu" at bounding box center [322, 341] width 463 height 76
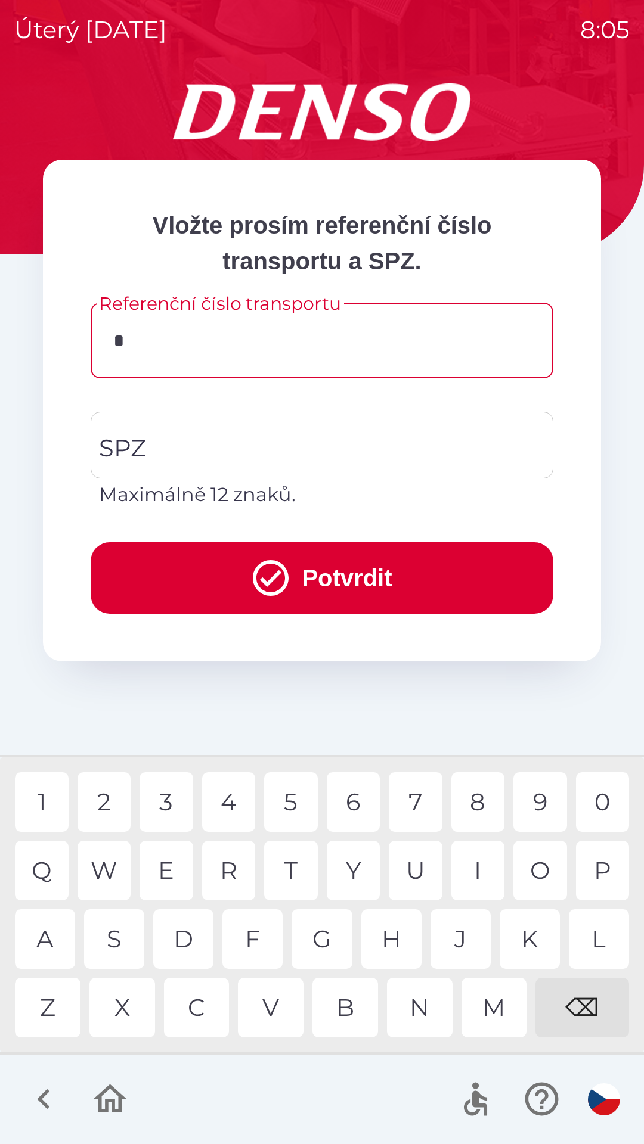
click at [174, 799] on div "3" at bounding box center [166, 802] width 54 height 60
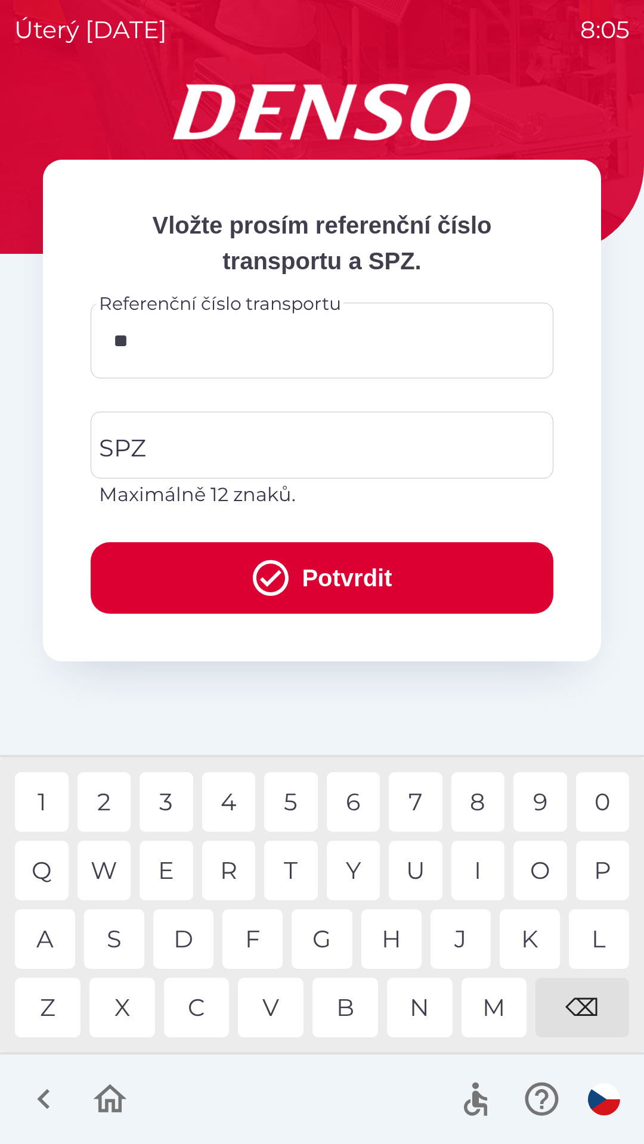
click at [231, 807] on div "4" at bounding box center [229, 802] width 54 height 60
click at [416, 790] on div "7" at bounding box center [416, 802] width 54 height 60
click at [361, 805] on div "6" at bounding box center [354, 802] width 54 height 60
type input "******"
click at [415, 806] on div "7" at bounding box center [416, 802] width 54 height 60
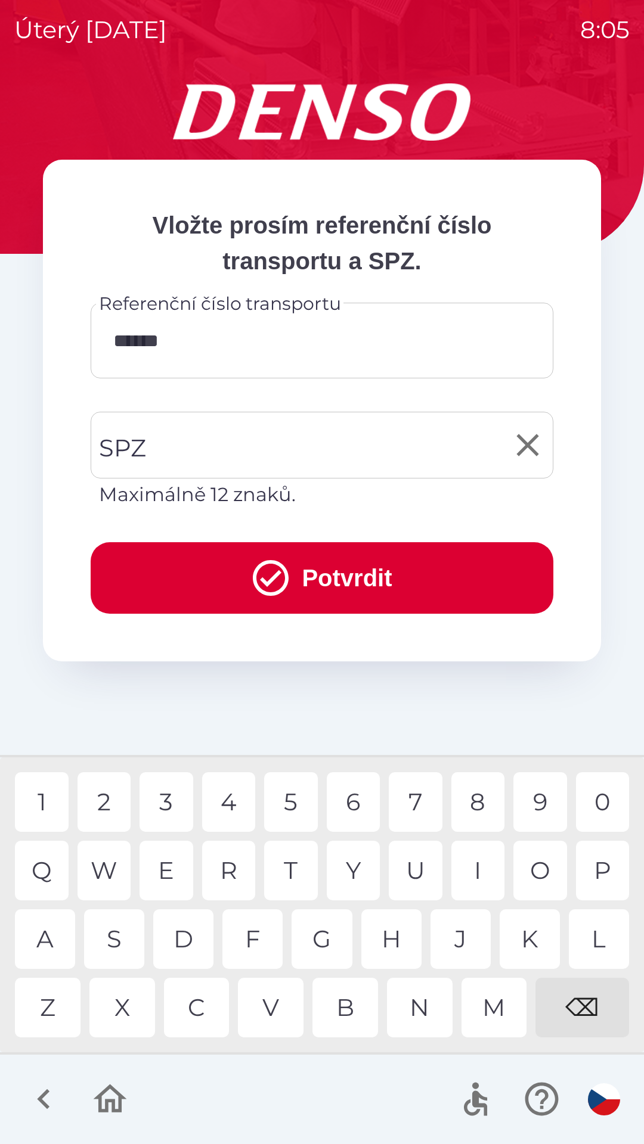
click at [260, 446] on input "SPZ" at bounding box center [313, 445] width 434 height 56
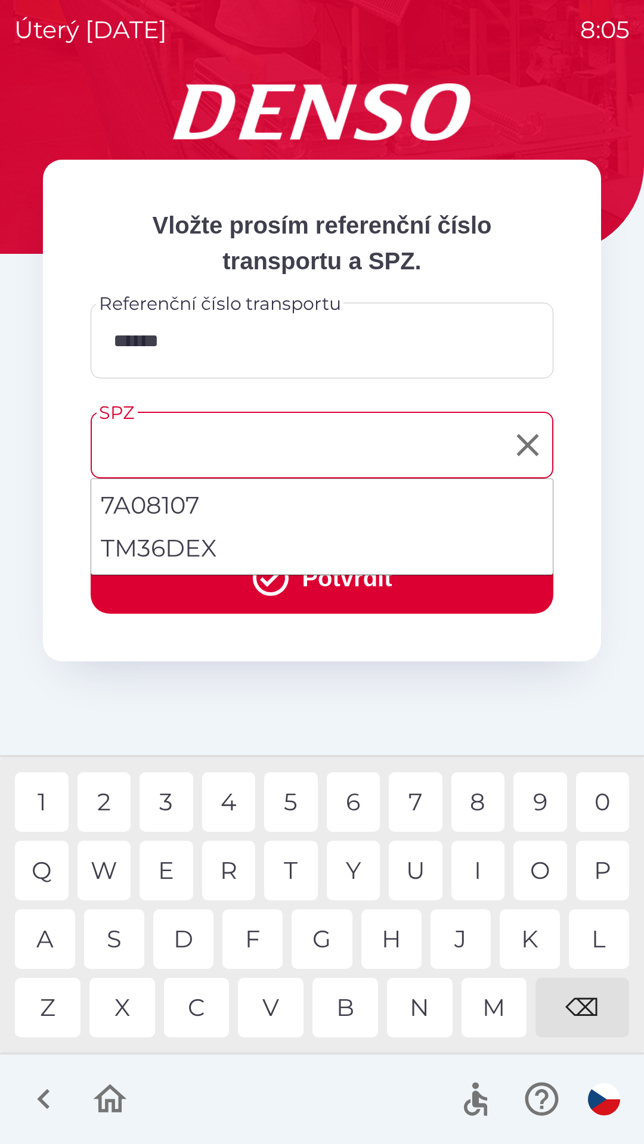
click at [170, 548] on li "TM36DEX" at bounding box center [321, 548] width 461 height 43
type input "*******"
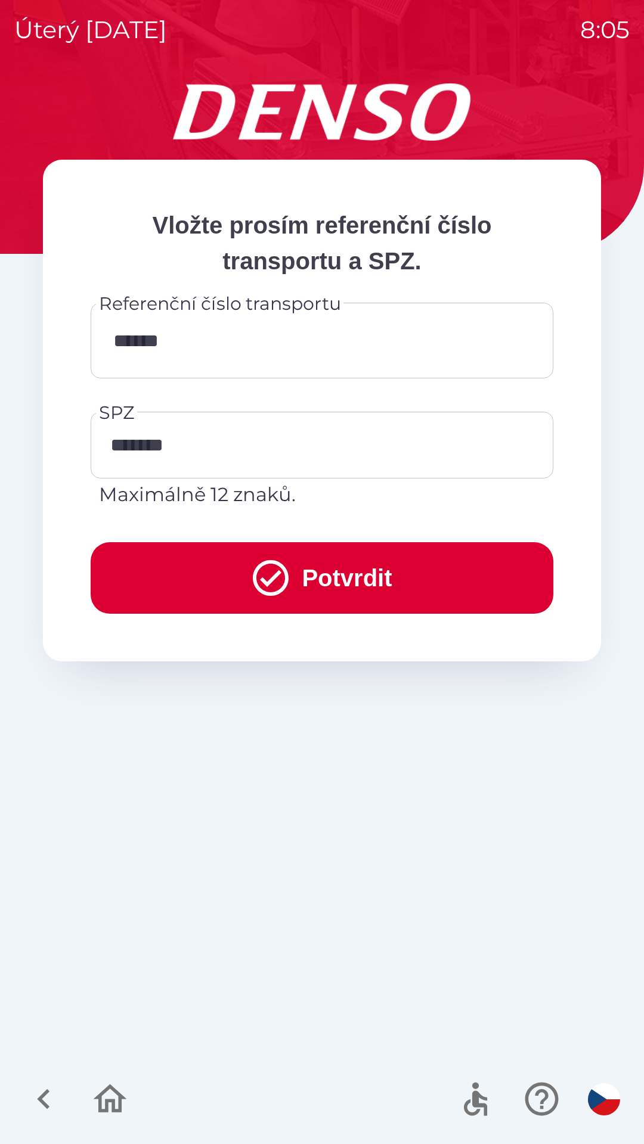
click at [401, 580] on button "Potvrdit" at bounding box center [322, 578] width 463 height 72
